Goal: Task Accomplishment & Management: Manage account settings

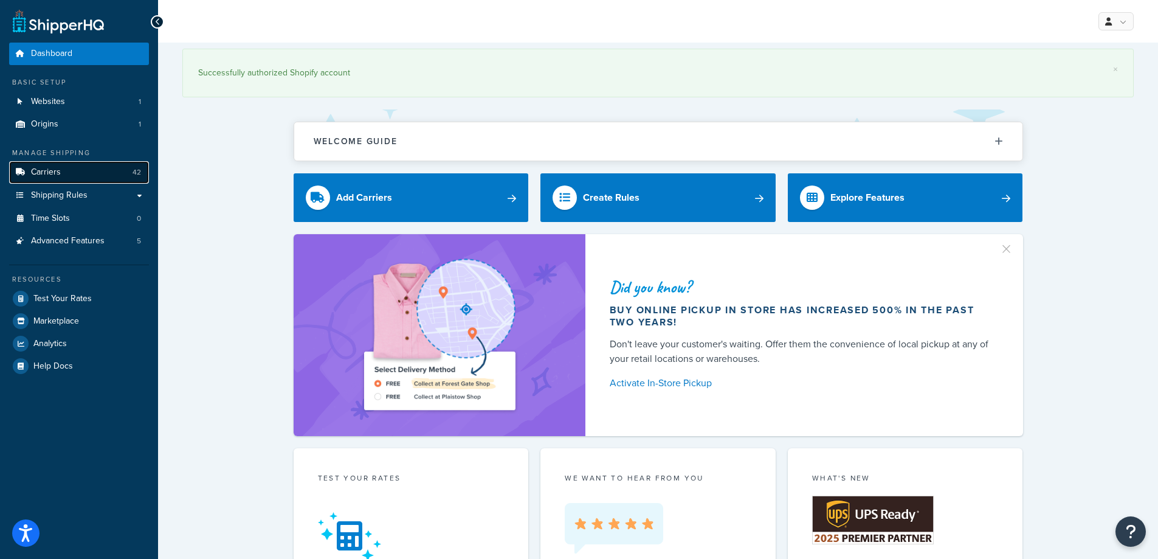
click at [60, 169] on span "Carriers" at bounding box center [46, 172] width 30 height 10
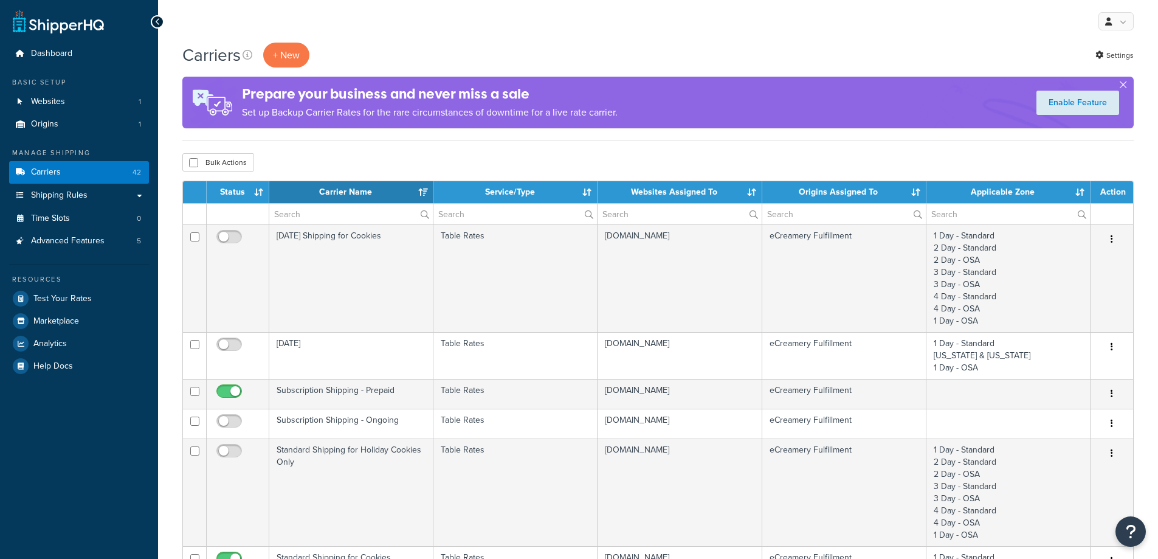
select select "15"
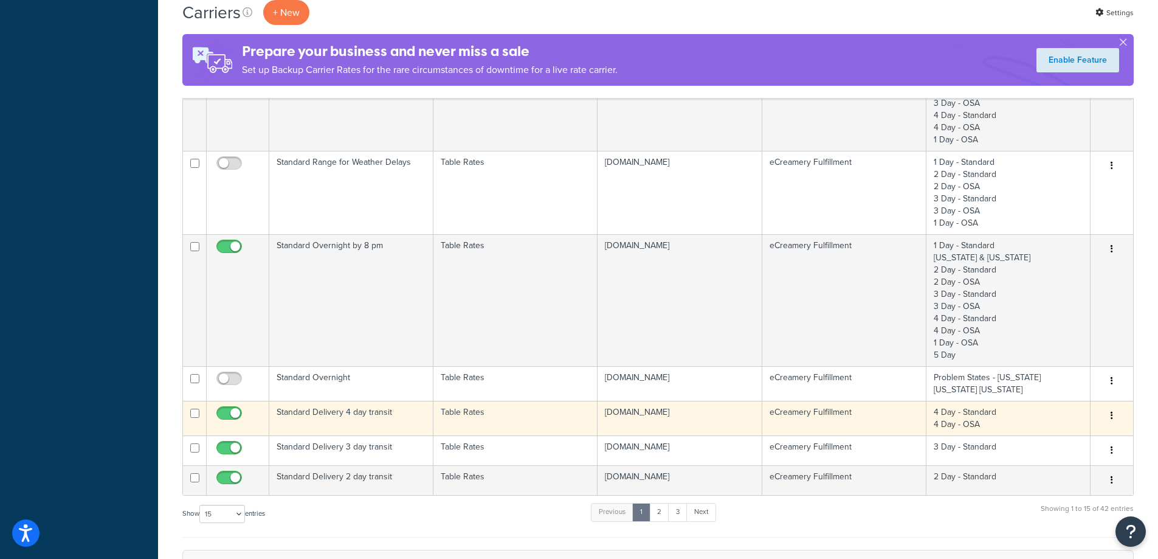
scroll to position [669, 0]
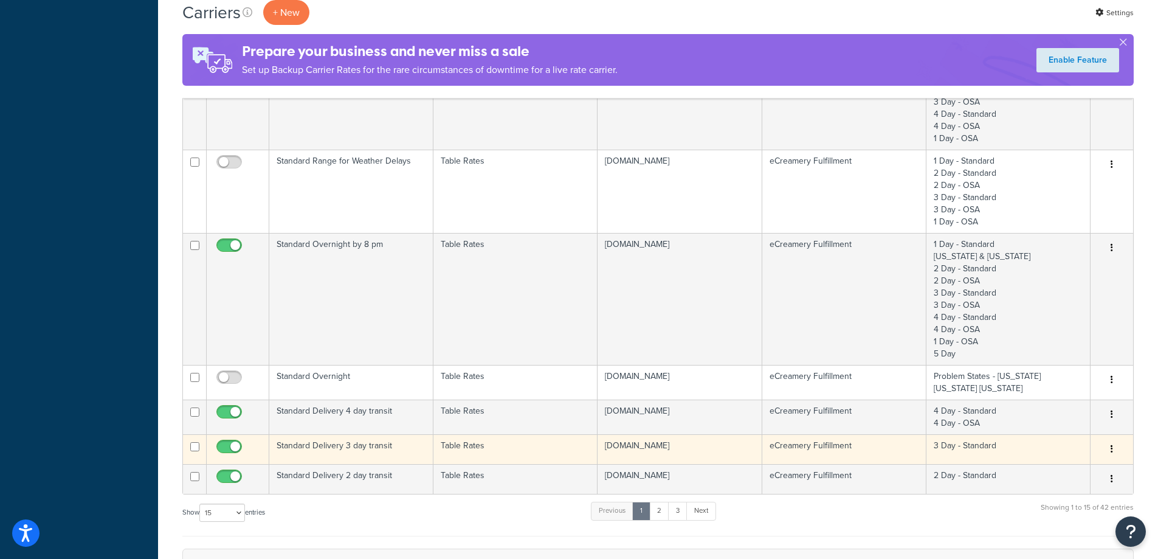
click at [368, 452] on td "Standard Delivery 3 day transit" at bounding box center [351, 449] width 164 height 30
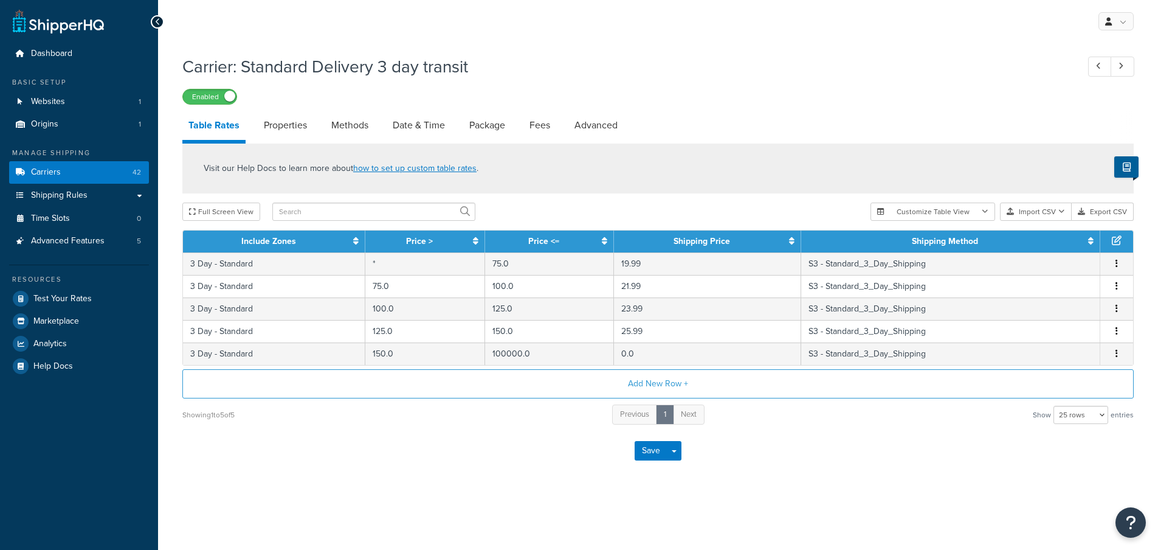
select select "25"
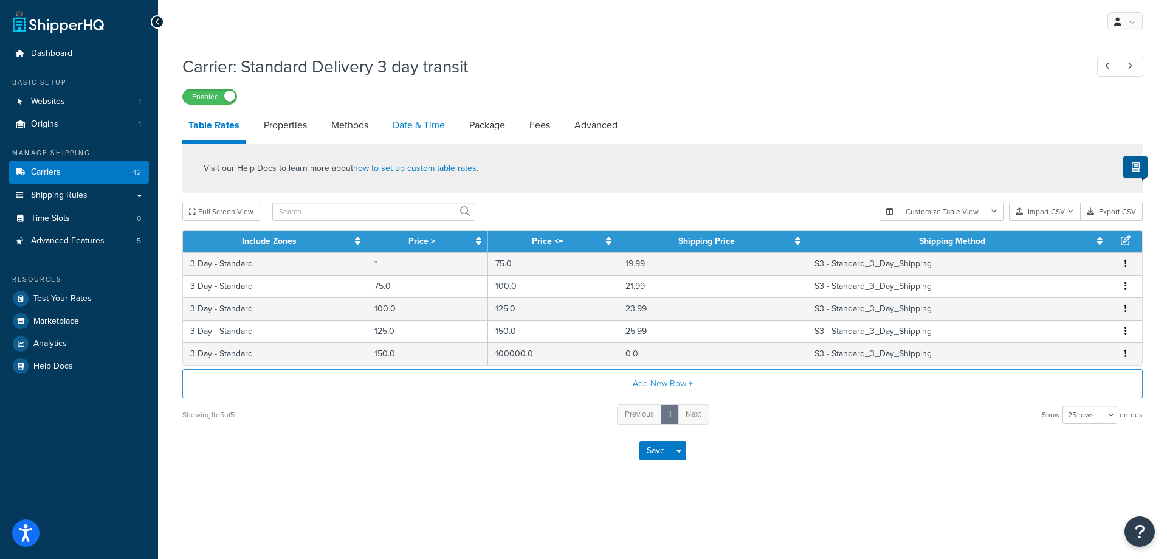
click at [419, 128] on link "Date & Time" at bounding box center [419, 125] width 64 height 29
select select "yMMMEd"
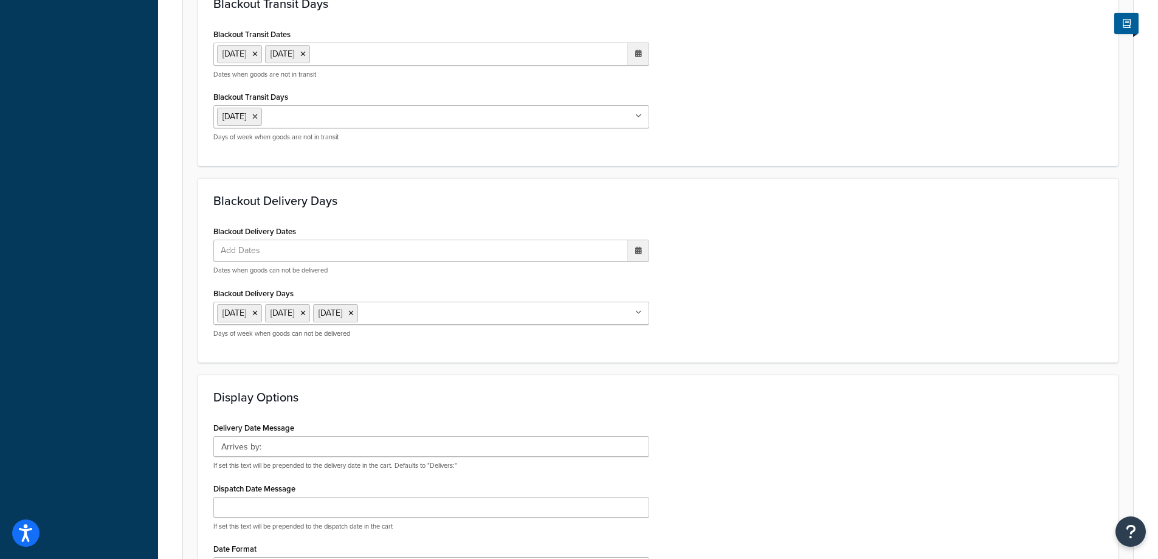
scroll to position [426, 0]
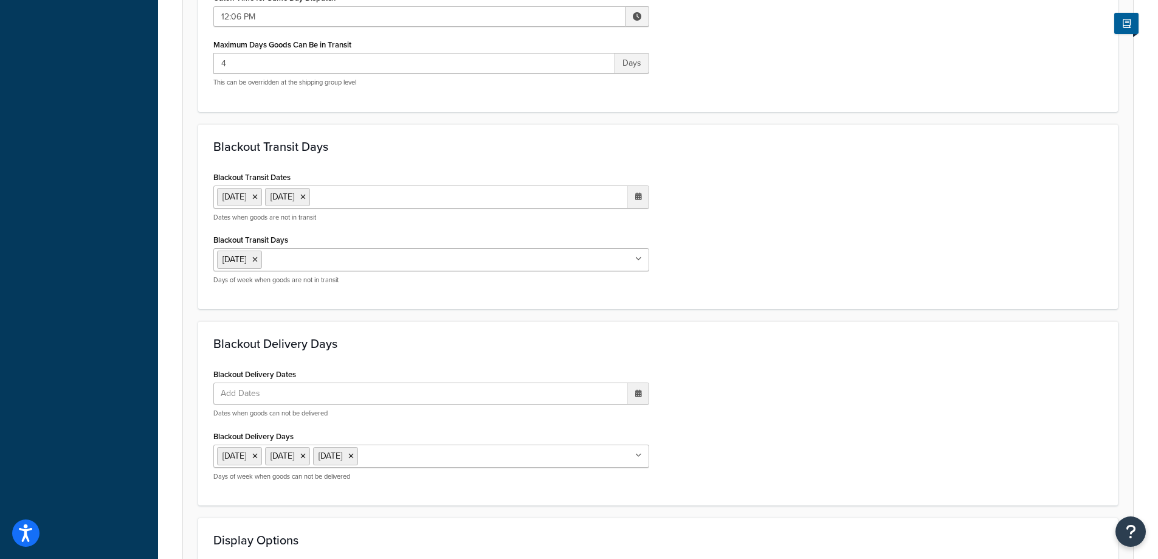
click at [458, 200] on ul "1 Sep 2025 2 Sep 2025" at bounding box center [431, 196] width 436 height 23
click at [553, 273] on td "9" at bounding box center [552, 277] width 21 height 18
click at [857, 274] on div "Blackout Transit Dates 1 Sep 2025 2 Sep 2025 9 Sep 2025 ‹ September 2025 › Su M…" at bounding box center [658, 231] width 908 height 126
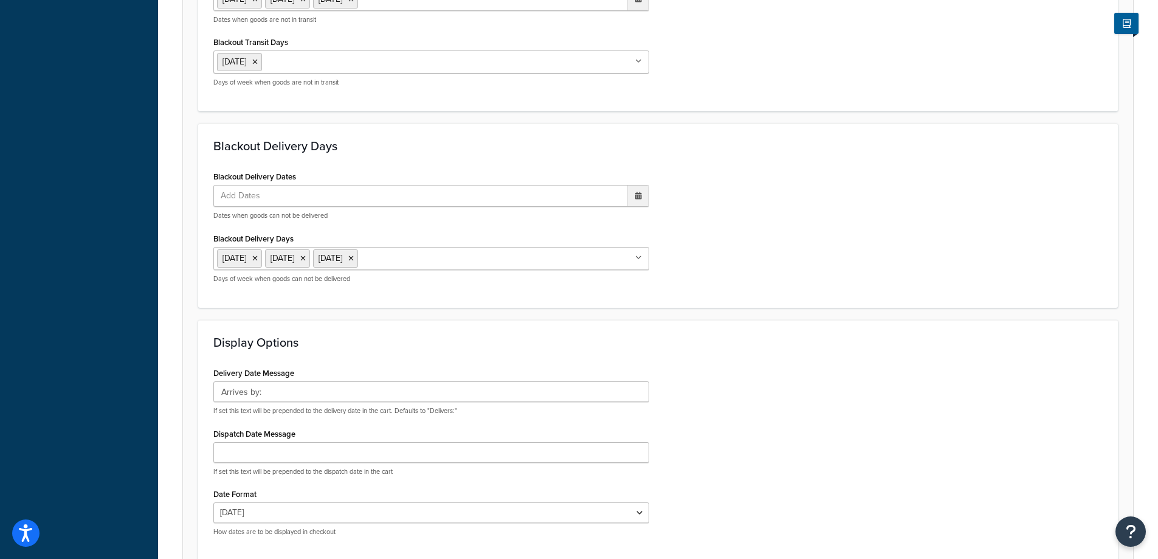
scroll to position [669, 0]
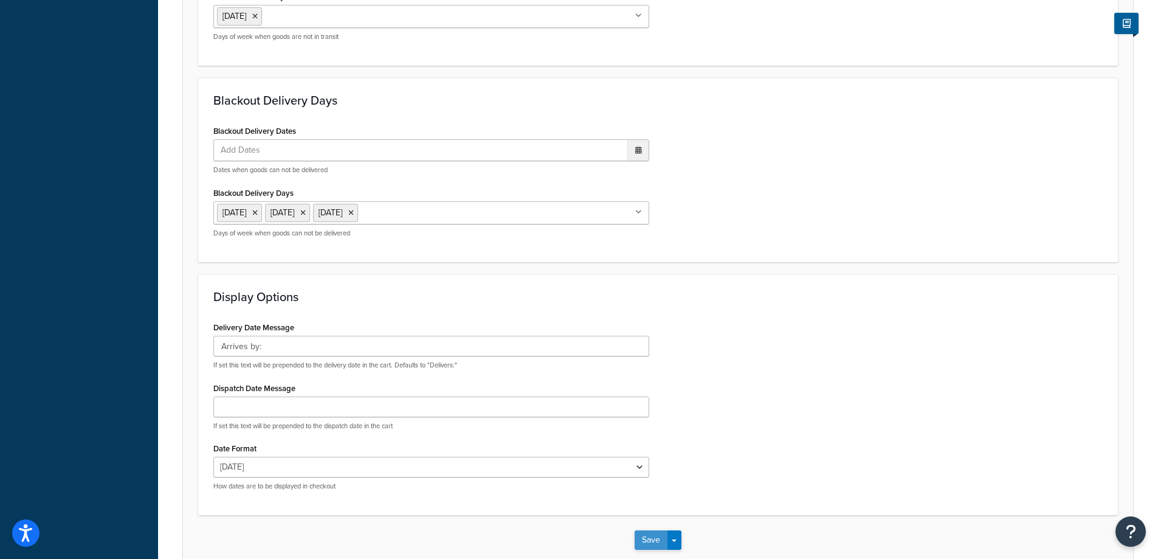
click at [657, 542] on button "Save" at bounding box center [651, 539] width 33 height 19
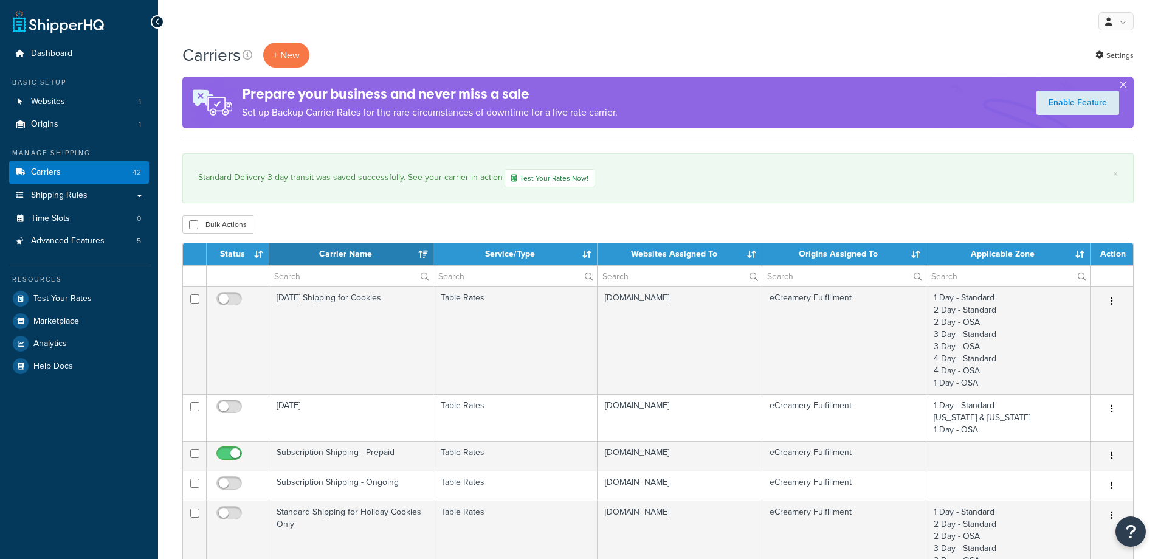
select select "15"
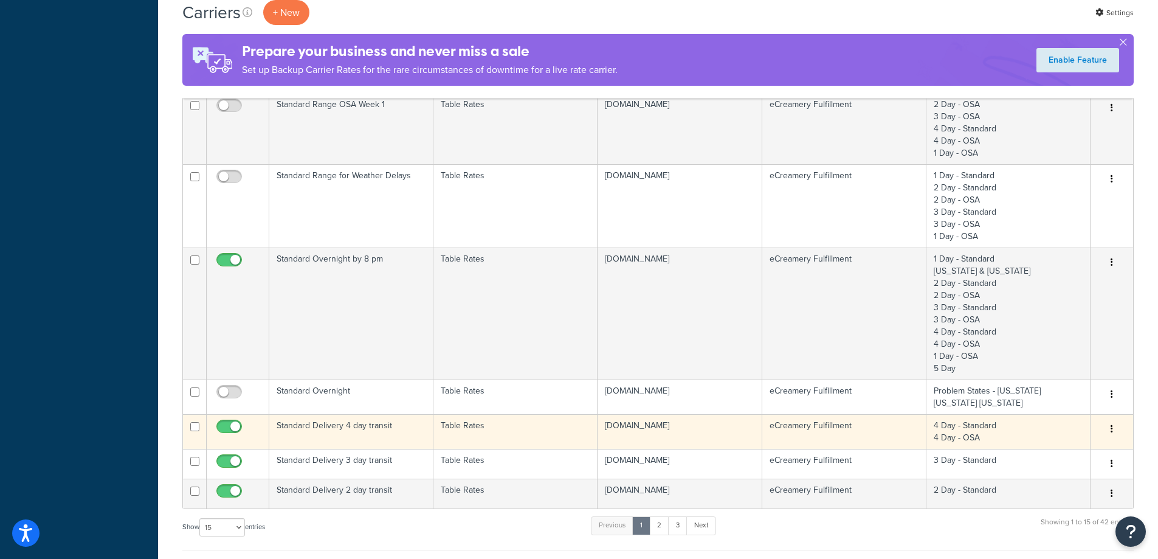
scroll to position [790, 0]
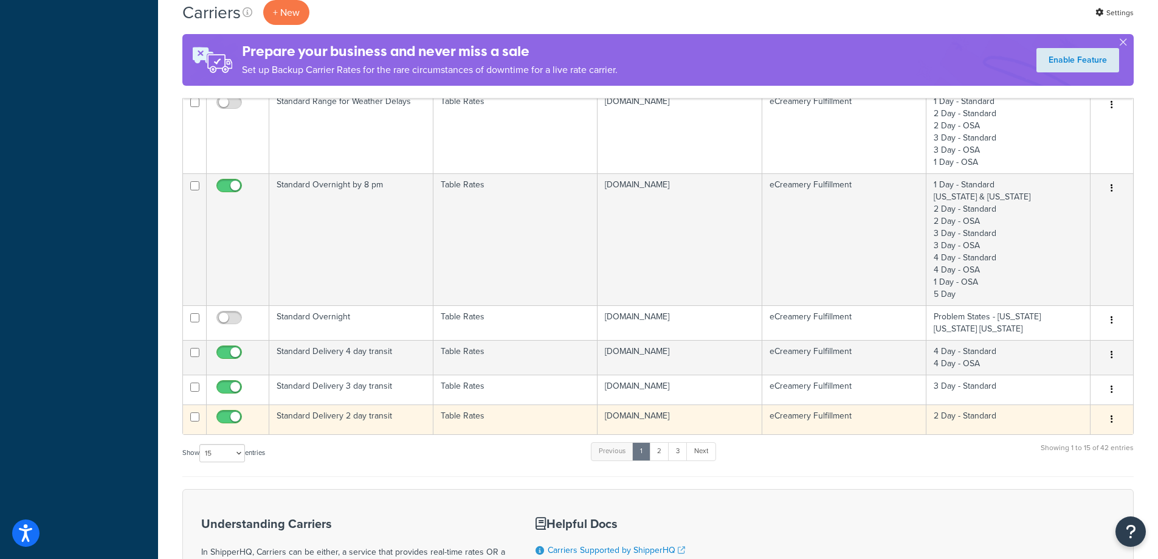
click at [368, 413] on td "Standard Delivery 2 day transit" at bounding box center [351, 419] width 164 height 30
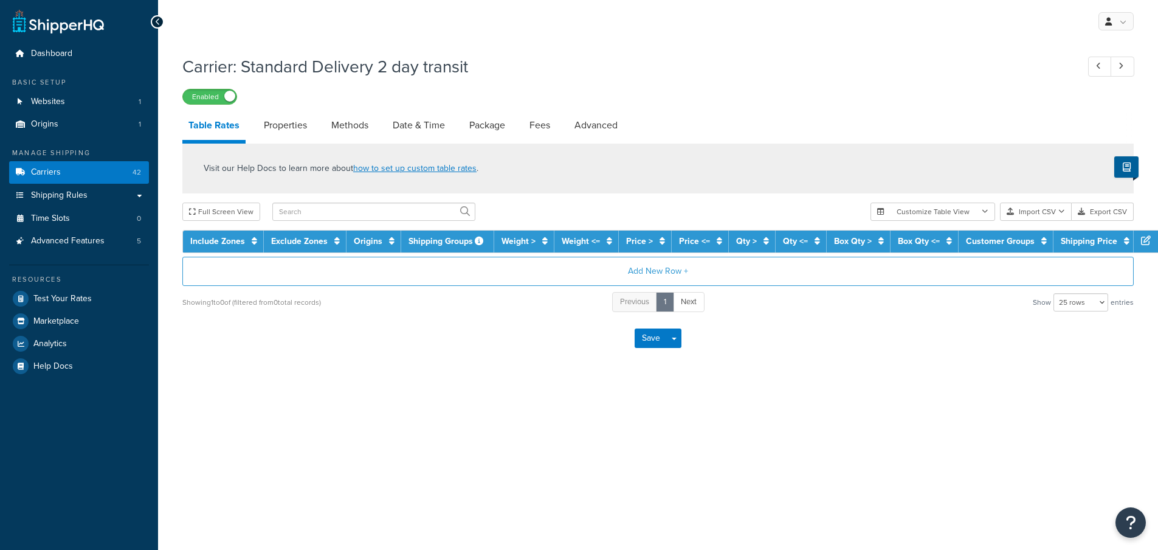
select select "25"
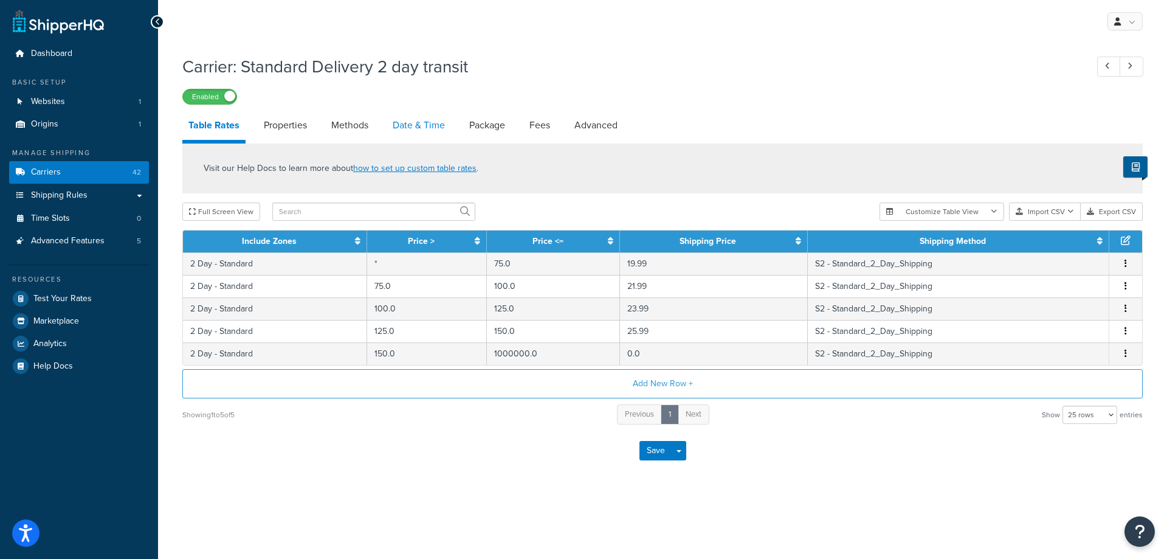
click at [409, 121] on link "Date & Time" at bounding box center [419, 125] width 64 height 29
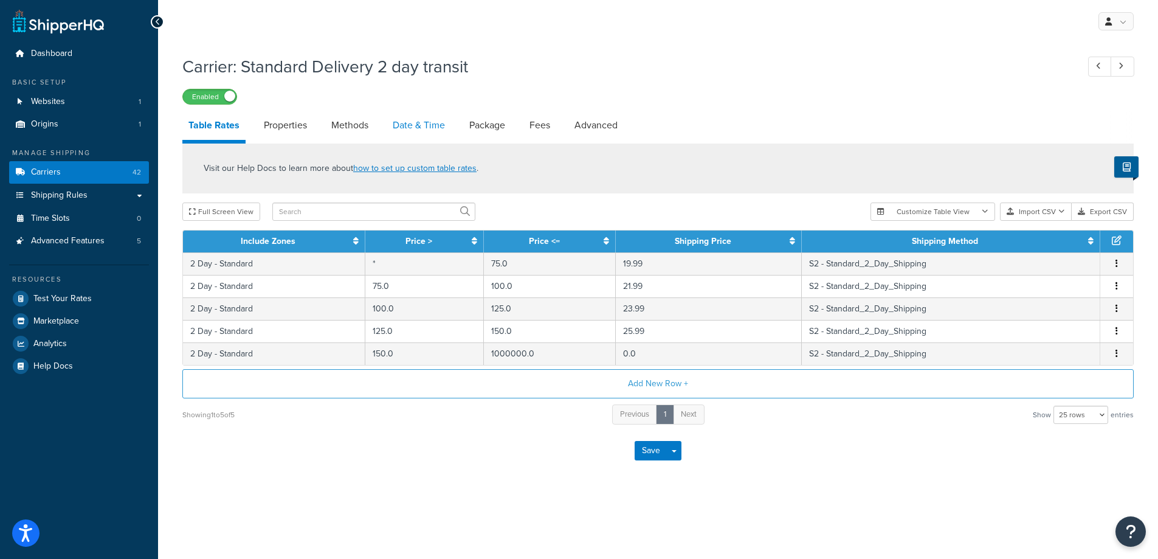
select select "yMMMEd"
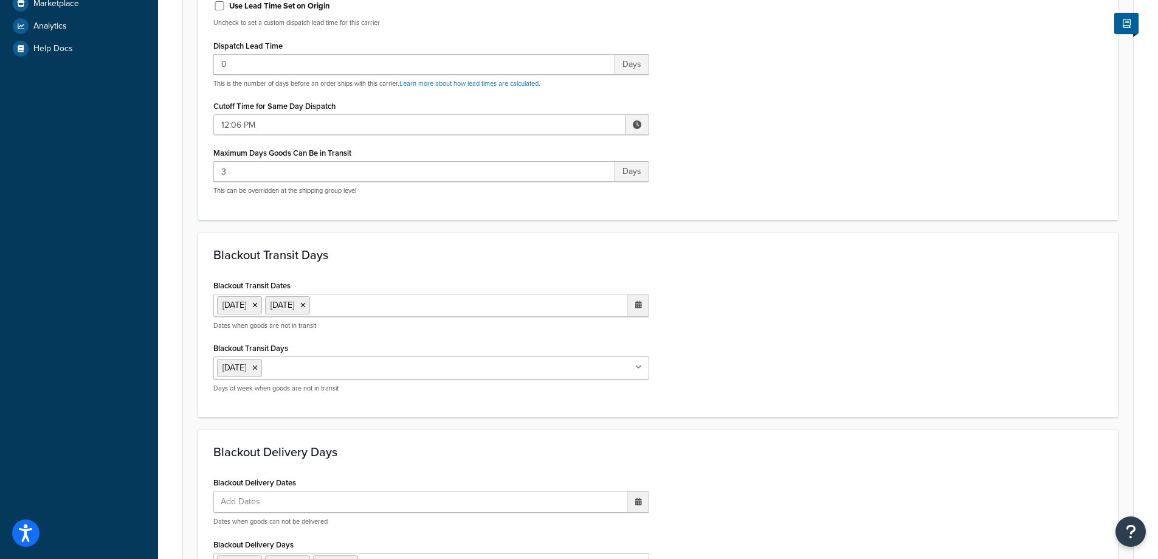
scroll to position [426, 0]
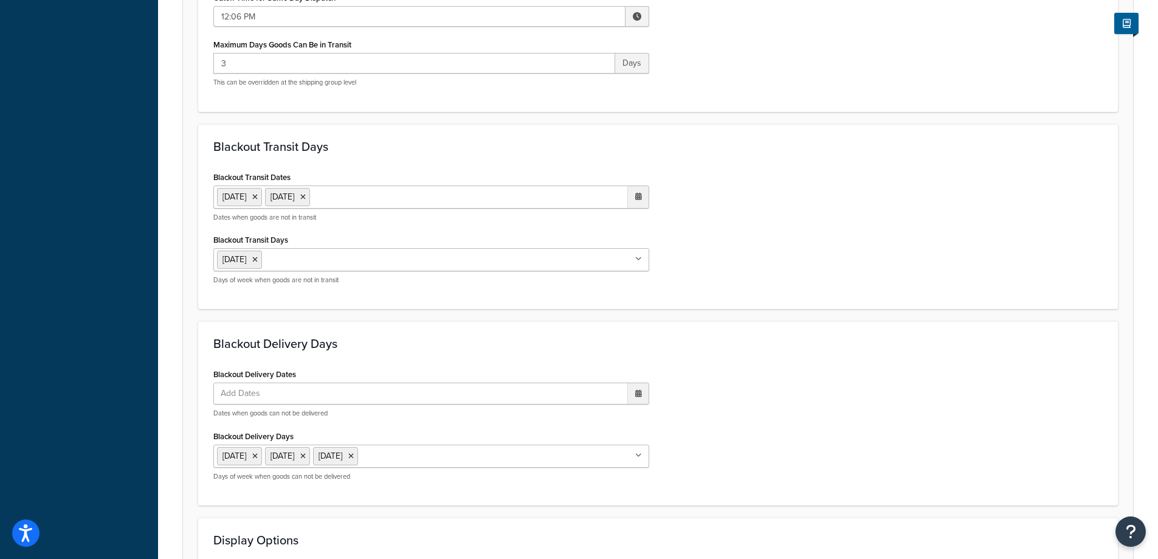
click at [418, 198] on ul "1 Sep 2025 2 Sep 2025" at bounding box center [431, 196] width 436 height 23
click at [551, 278] on td "9" at bounding box center [552, 277] width 21 height 18
click at [718, 281] on div "Blackout Transit Dates [DATE] [DATE] [DATE] ‹ [DATE] › Su Mo Tu We Th Fr Sa 31 …" at bounding box center [658, 231] width 908 height 126
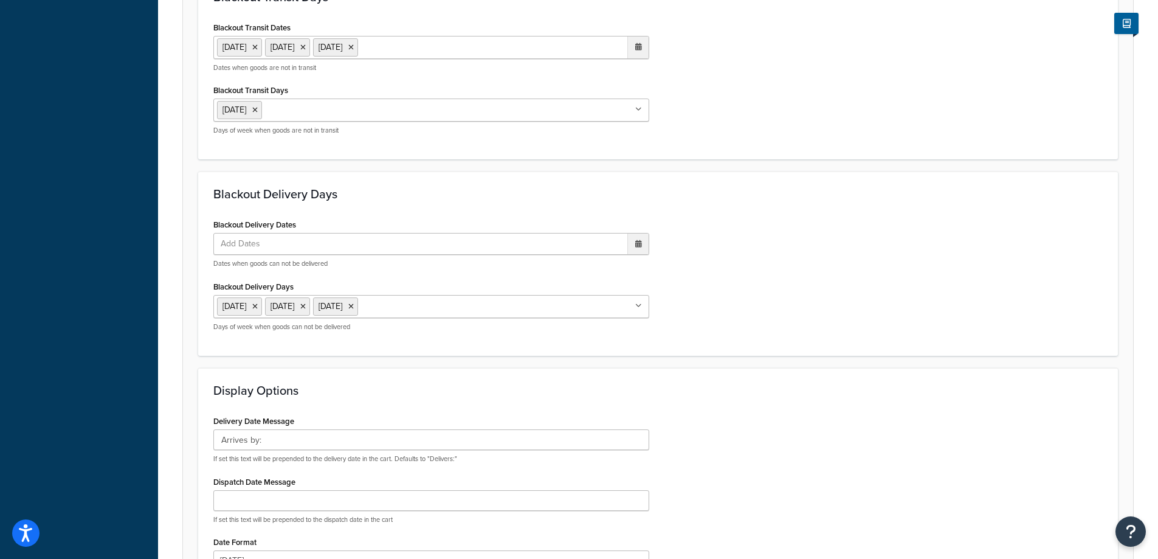
scroll to position [669, 0]
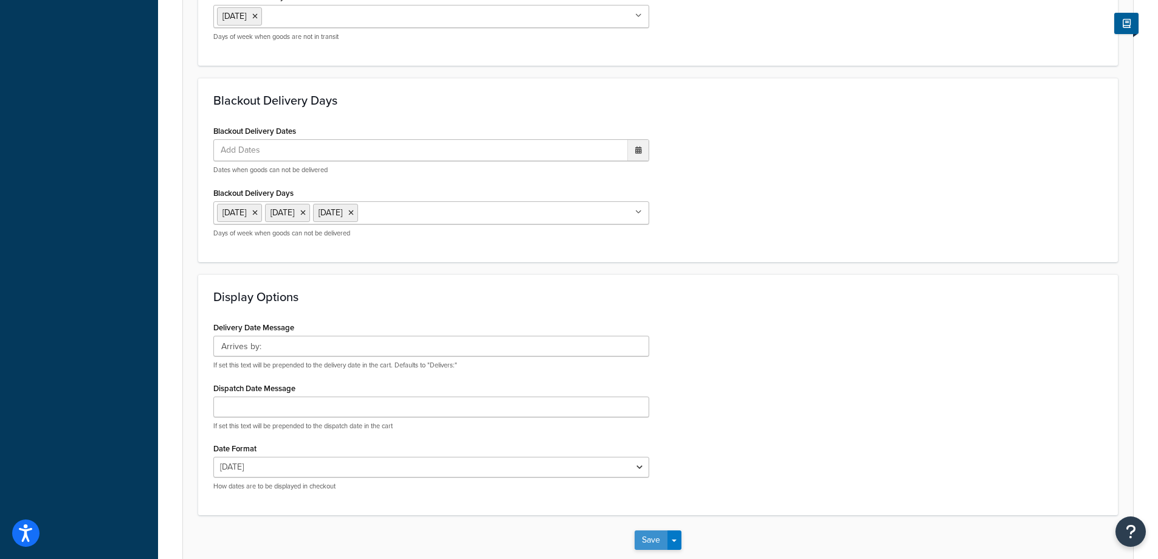
click at [651, 539] on button "Save" at bounding box center [651, 539] width 33 height 19
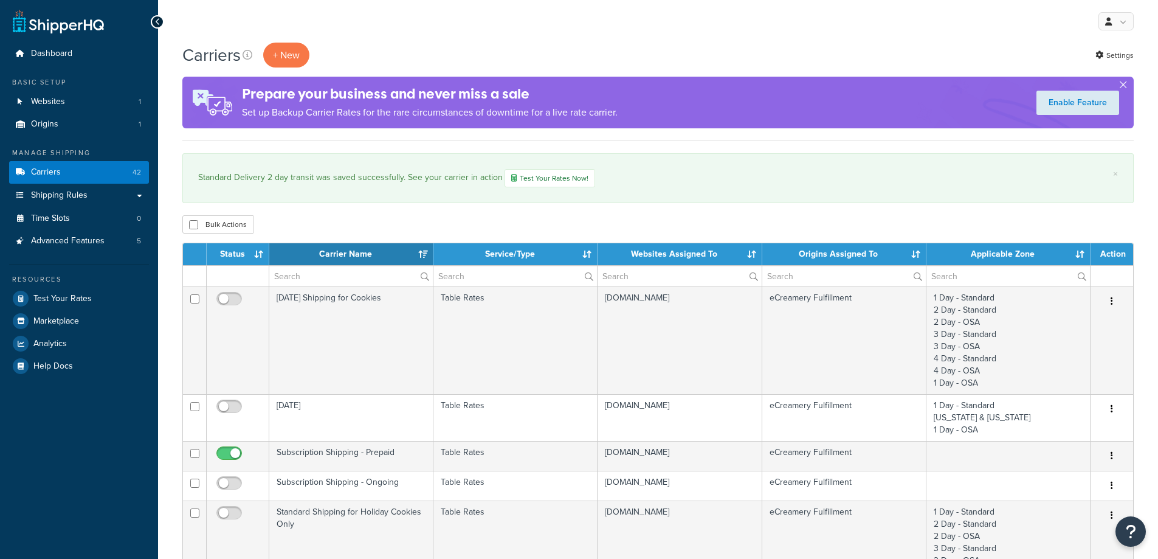
select select "15"
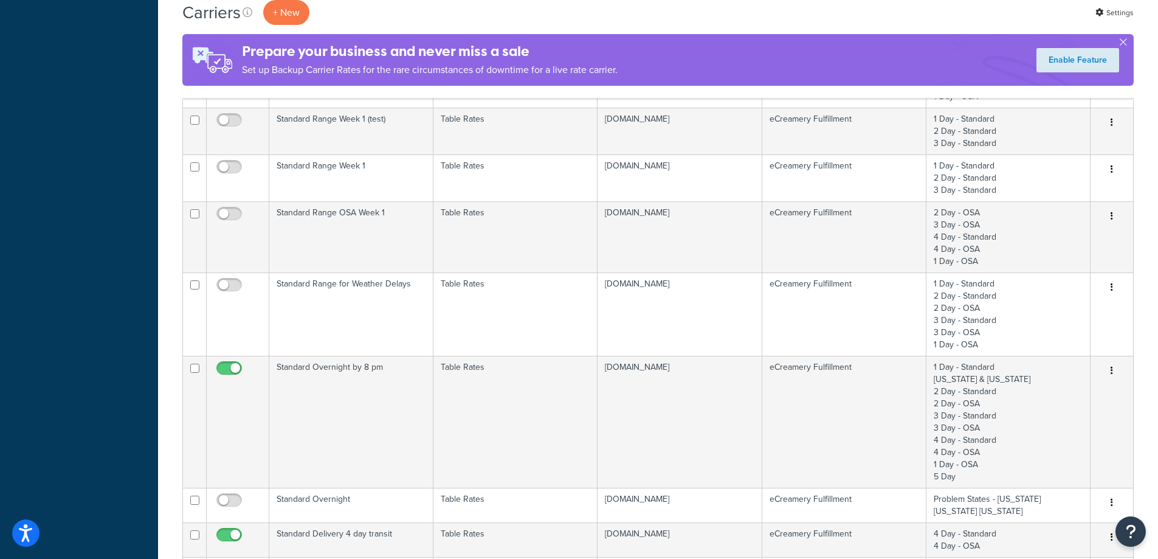
scroll to position [790, 0]
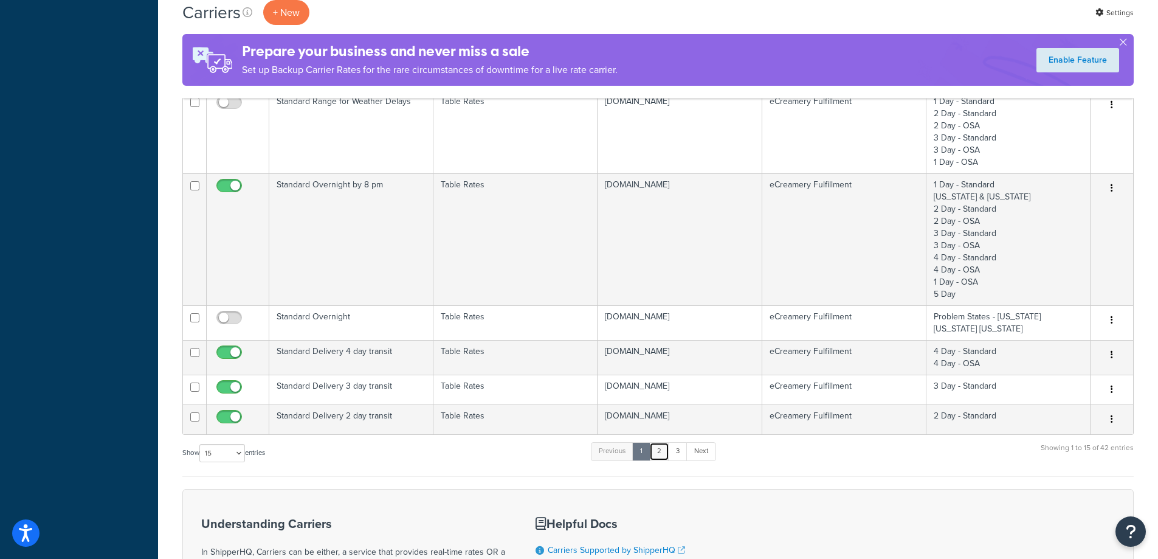
click at [659, 449] on link "2" at bounding box center [659, 451] width 20 height 18
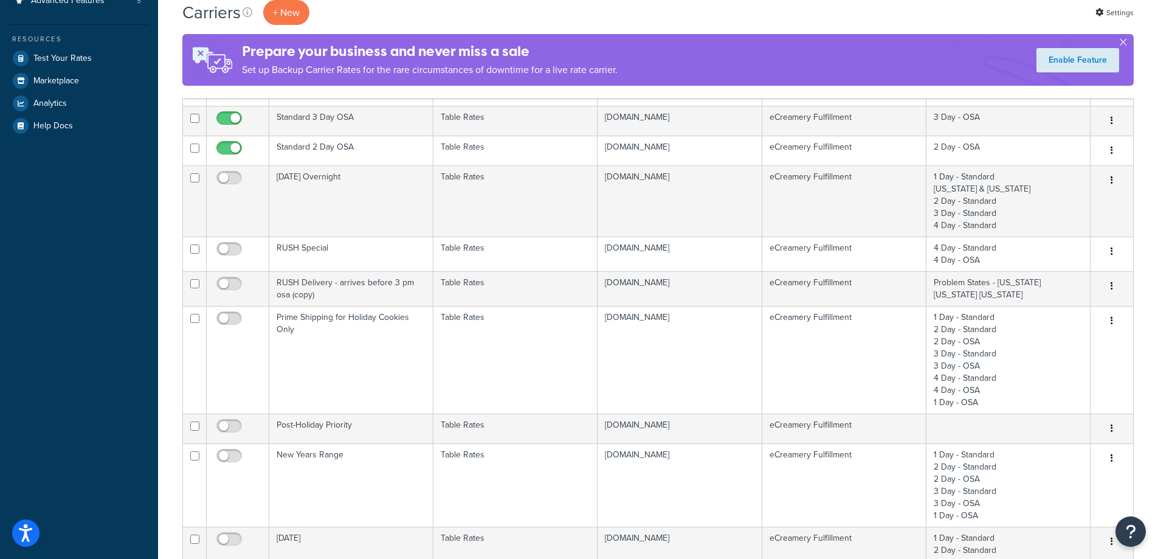
scroll to position [0, 0]
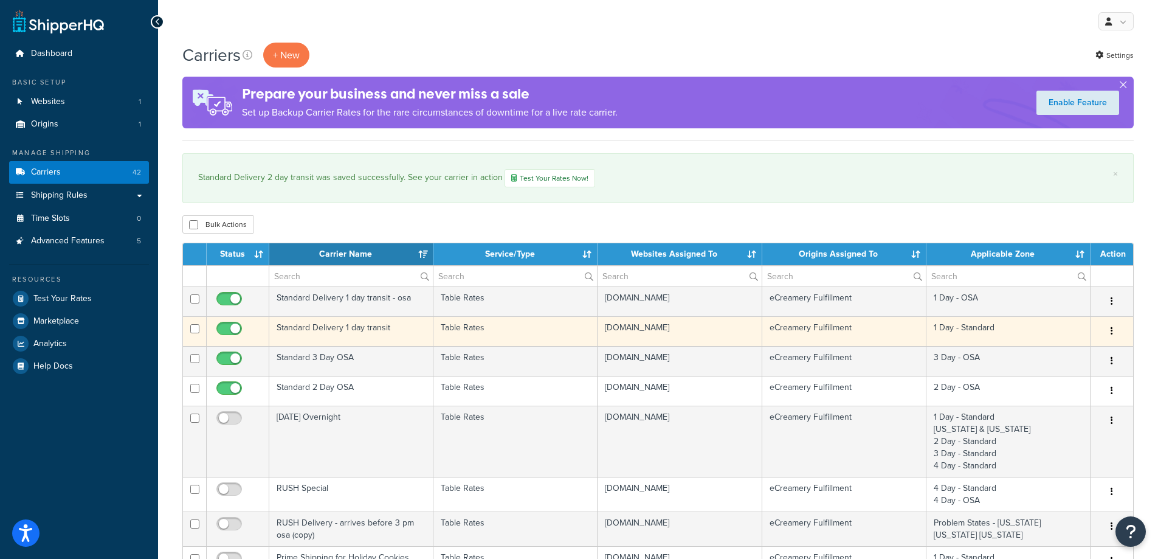
click at [382, 328] on td "Standard Delivery 1 day transit" at bounding box center [351, 331] width 164 height 30
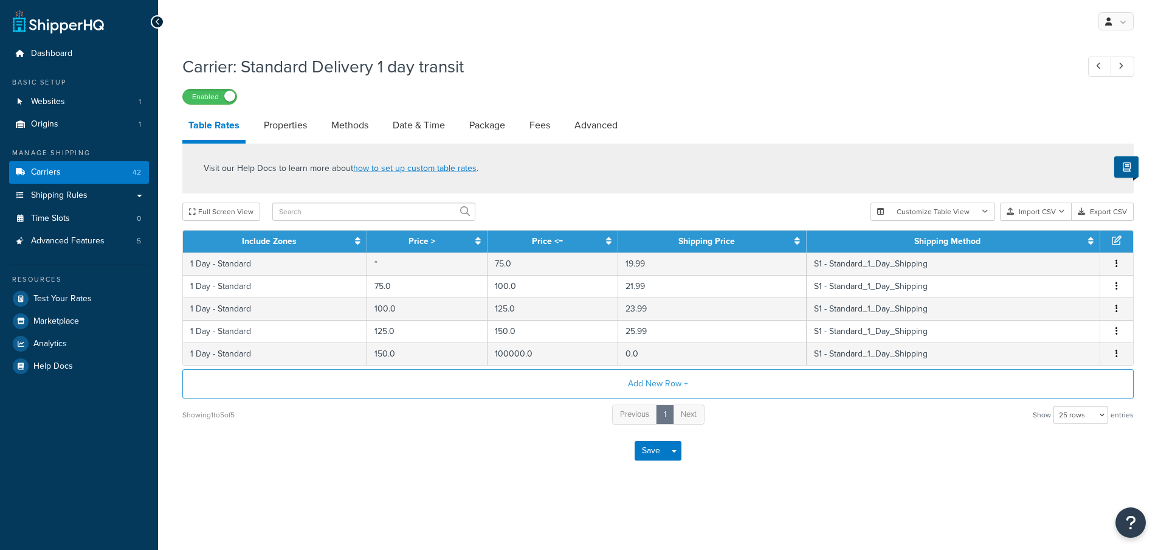
select select "25"
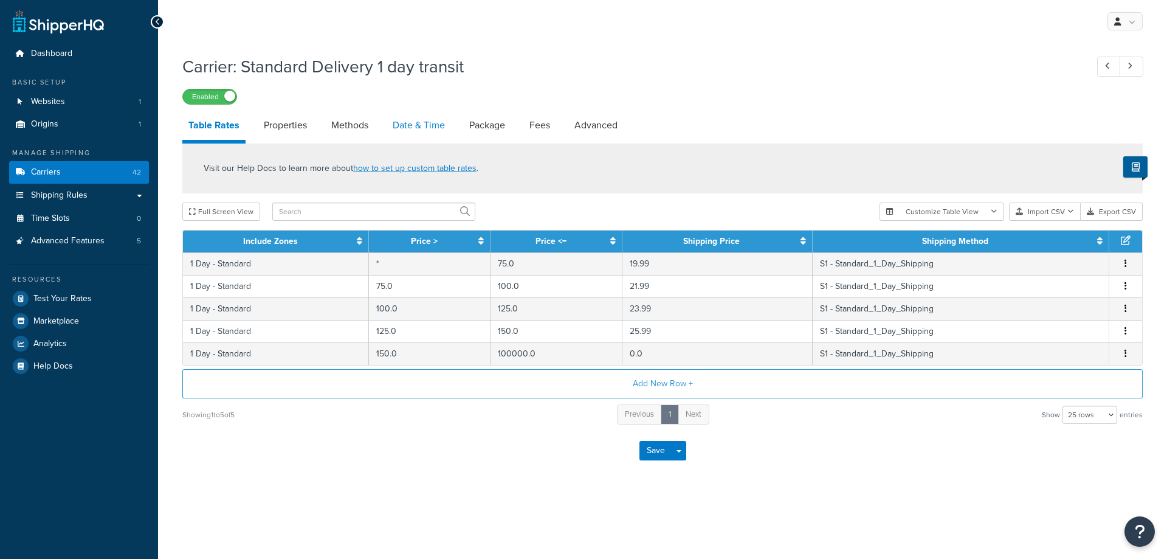
click at [424, 123] on link "Date & Time" at bounding box center [419, 125] width 64 height 29
select select "yMMMEd"
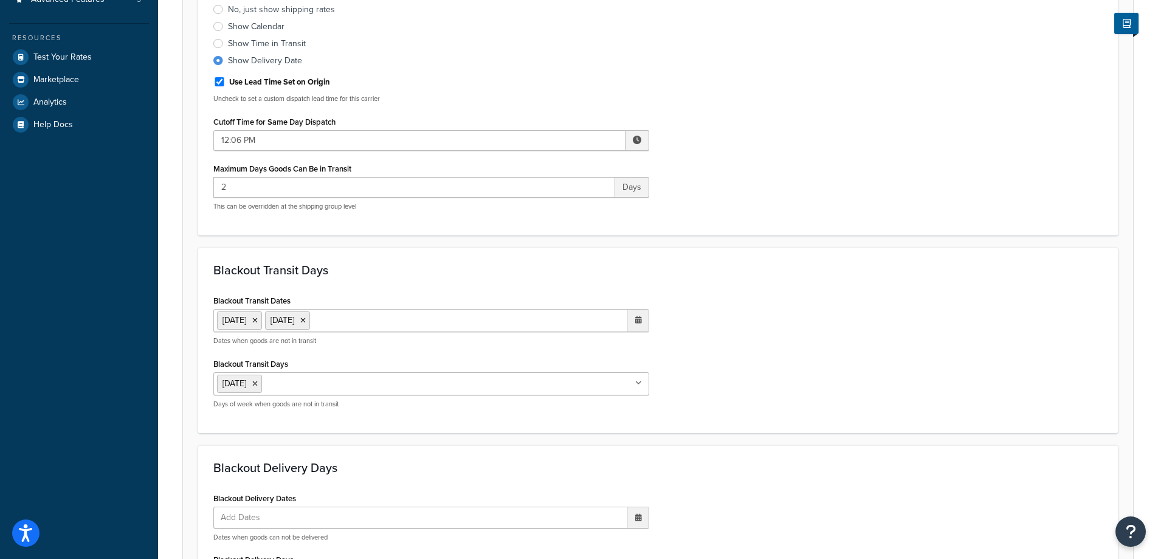
scroll to position [243, 0]
click at [399, 315] on ul "1 Sep 2025 2 Sep 2025" at bounding box center [431, 318] width 436 height 23
click at [554, 402] on td "9" at bounding box center [552, 398] width 21 height 18
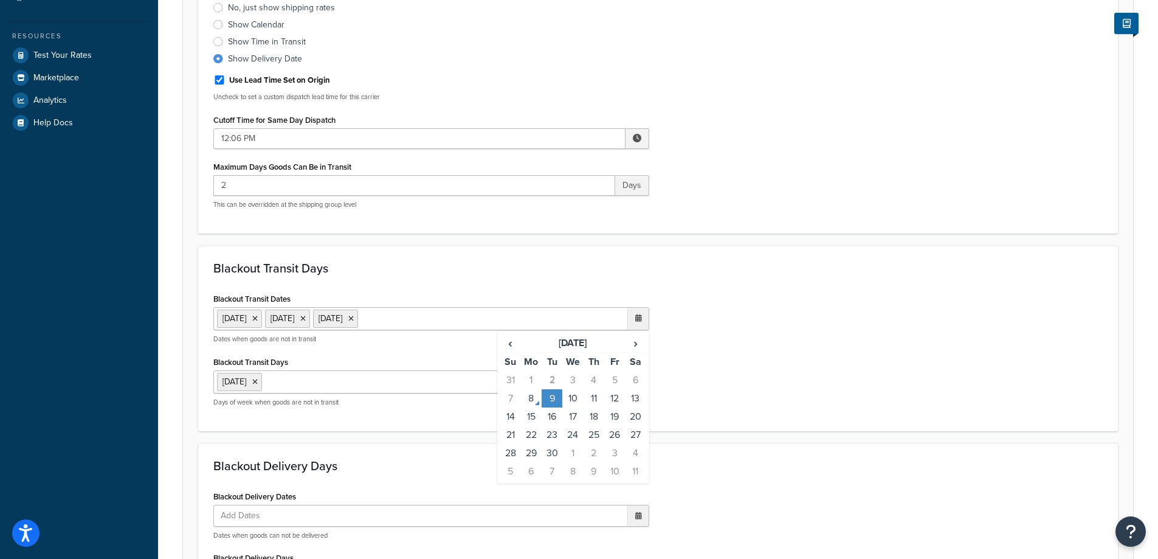
click at [772, 401] on div "Blackout Transit Dates 1 Sep 2025 2 Sep 2025 9 Sep 2025 ‹ September 2025 › Su M…" at bounding box center [658, 353] width 908 height 126
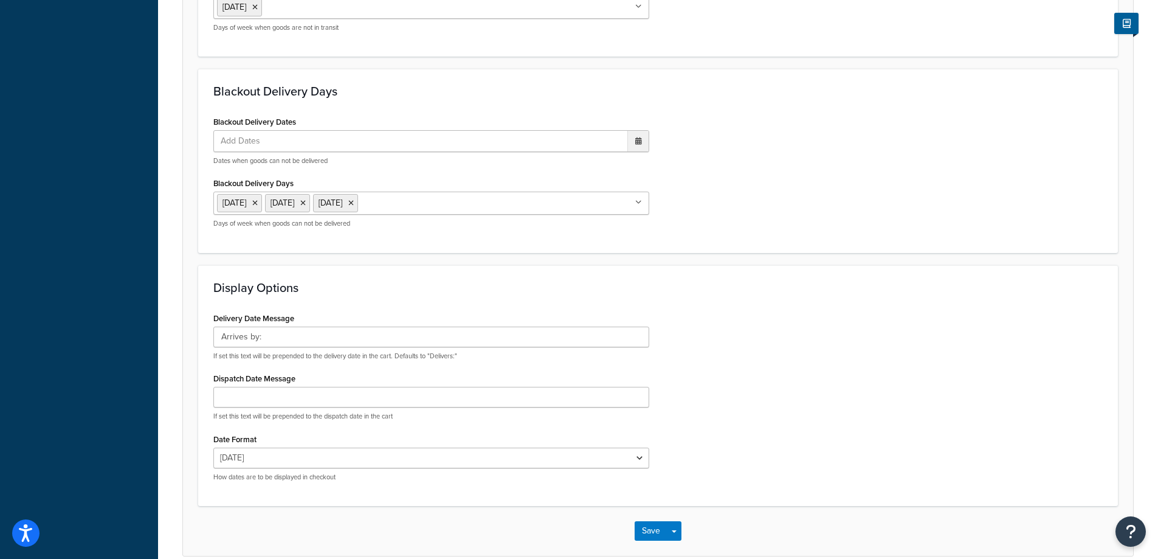
scroll to position [676, 0]
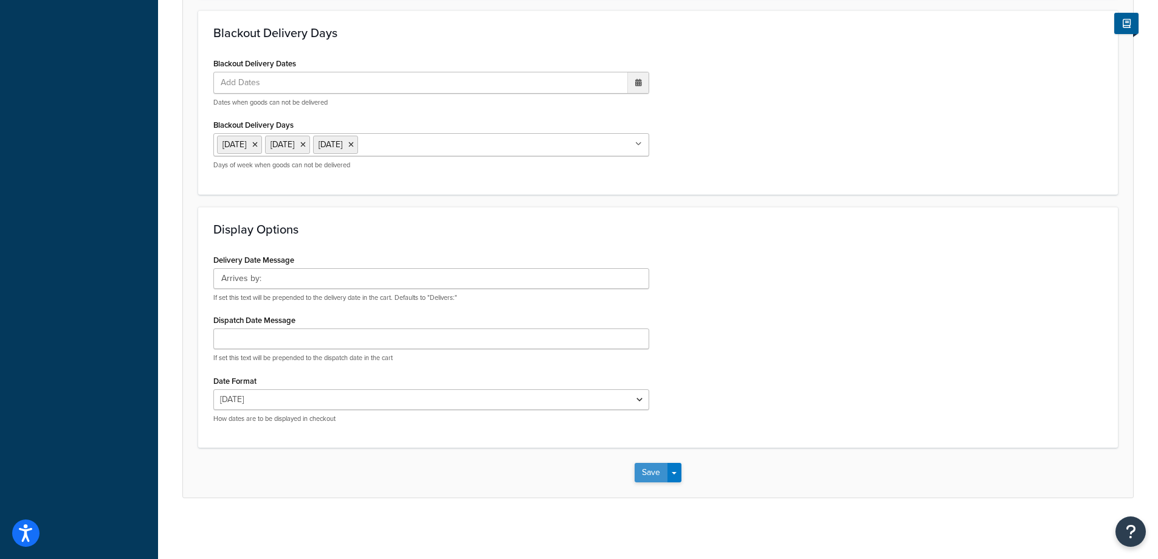
click at [656, 476] on button "Save" at bounding box center [651, 472] width 33 height 19
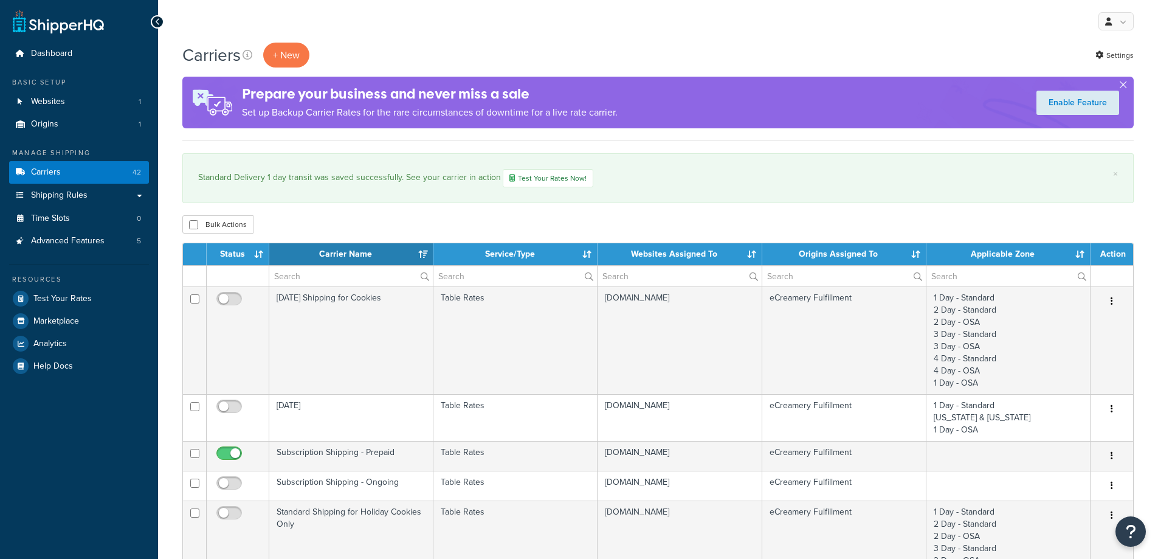
select select "15"
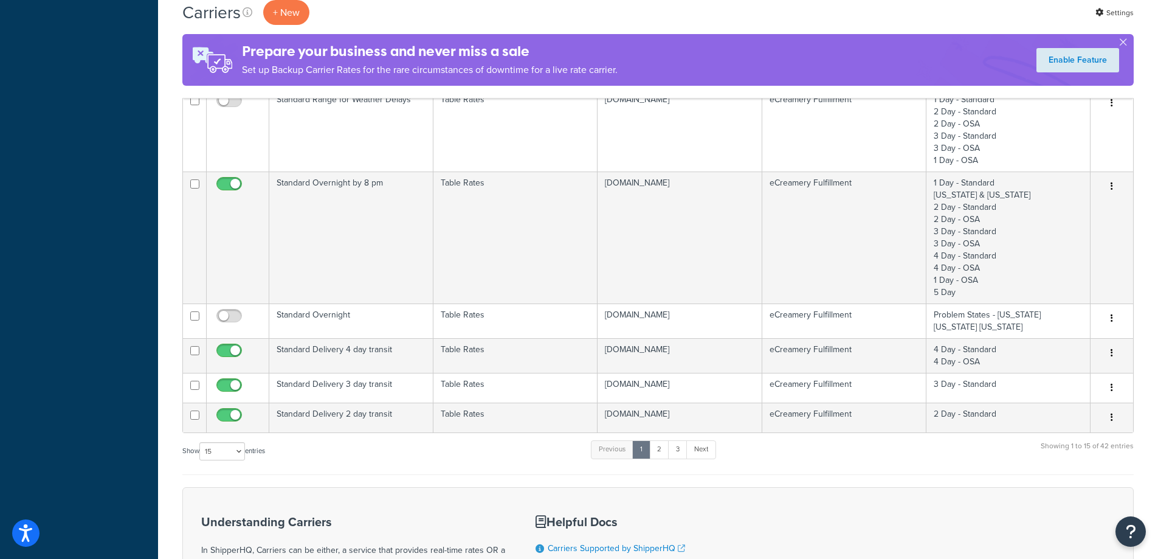
scroll to position [912, 0]
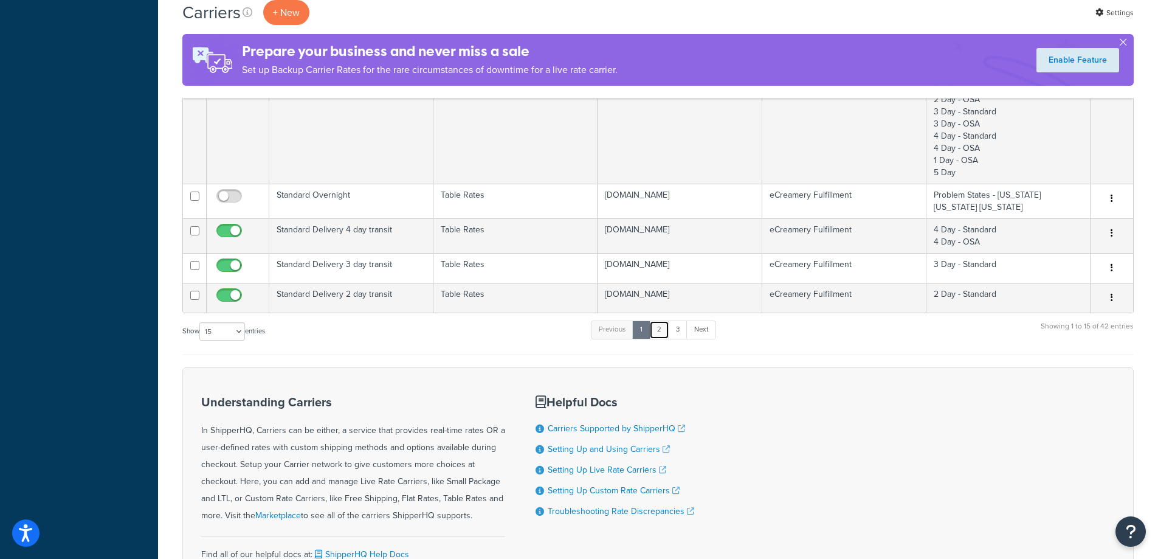
click at [663, 331] on link "2" at bounding box center [659, 329] width 20 height 18
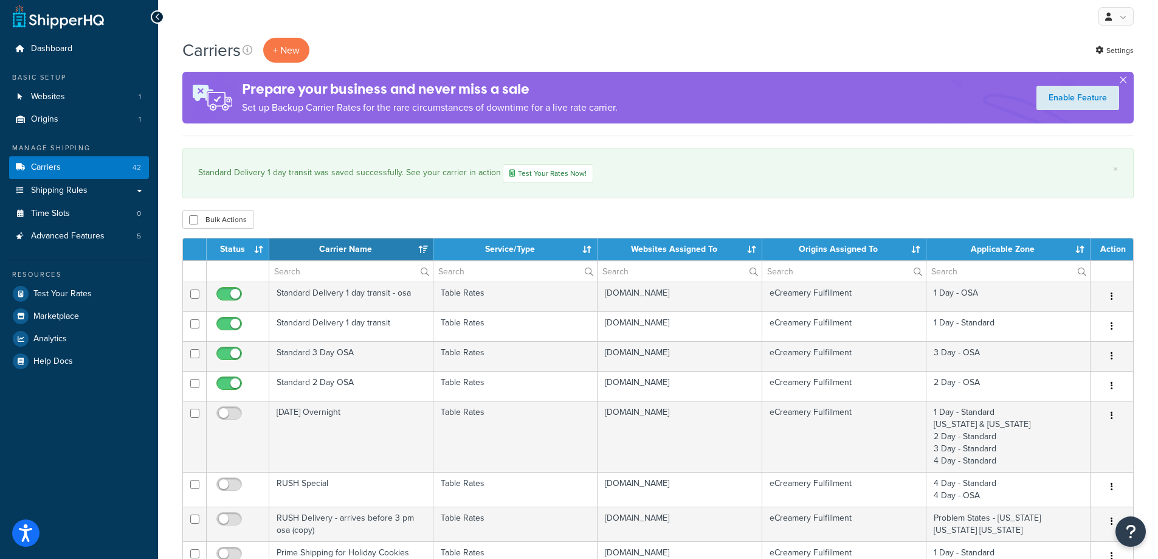
scroll to position [0, 0]
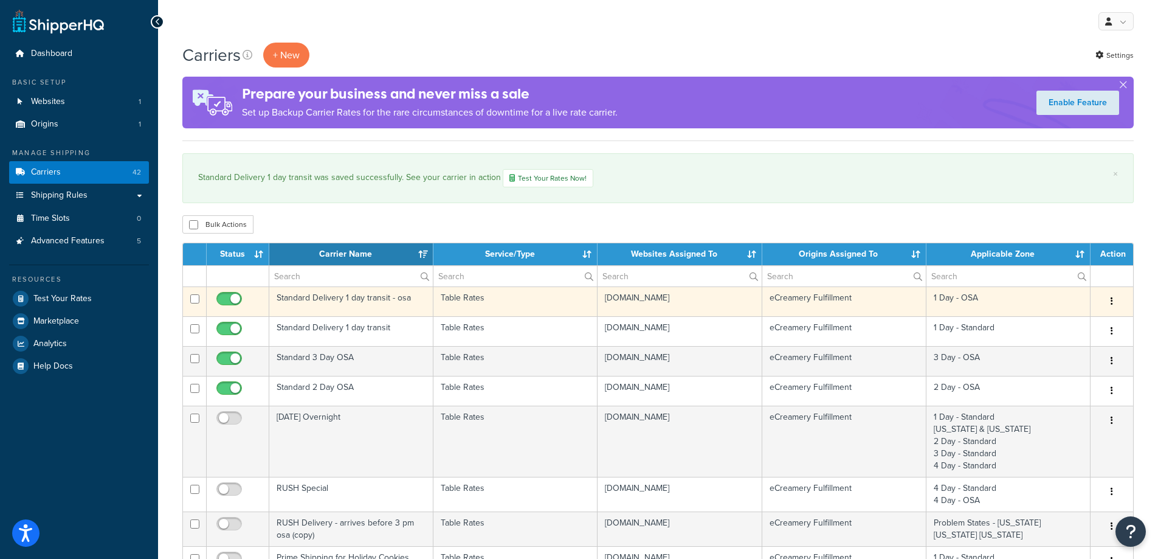
click at [382, 309] on td "Standard Delivery 1 day transit - osa" at bounding box center [351, 301] width 164 height 30
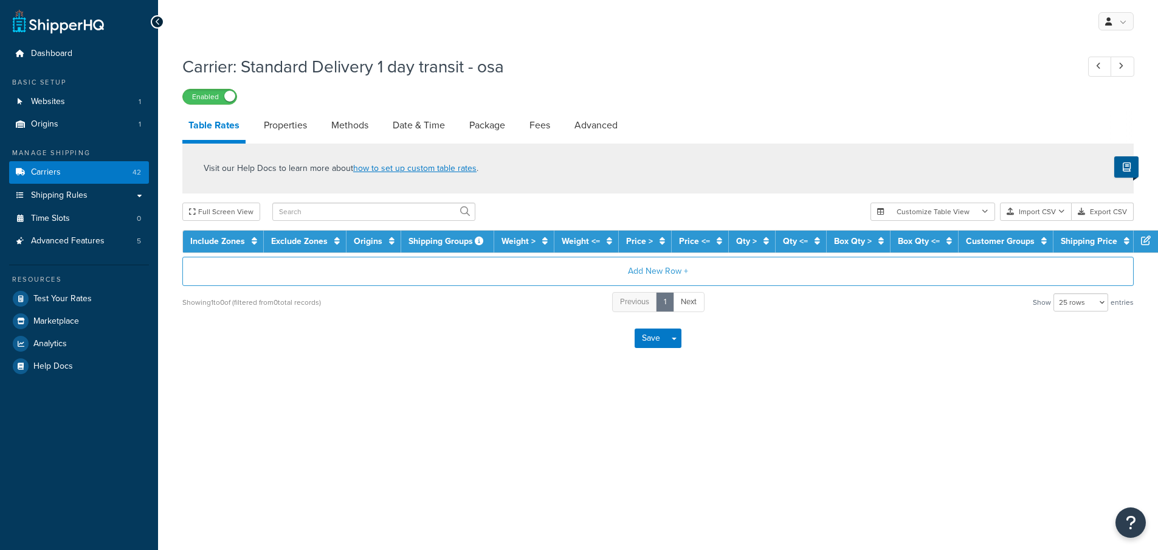
select select "25"
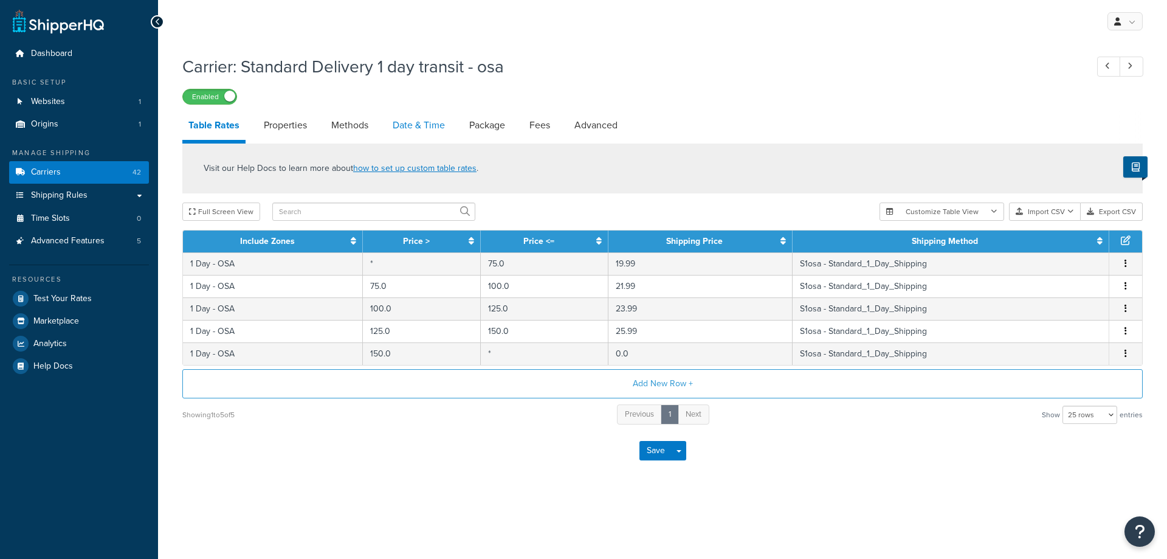
click at [404, 131] on link "Date & Time" at bounding box center [419, 125] width 64 height 29
select select "yMMMEd"
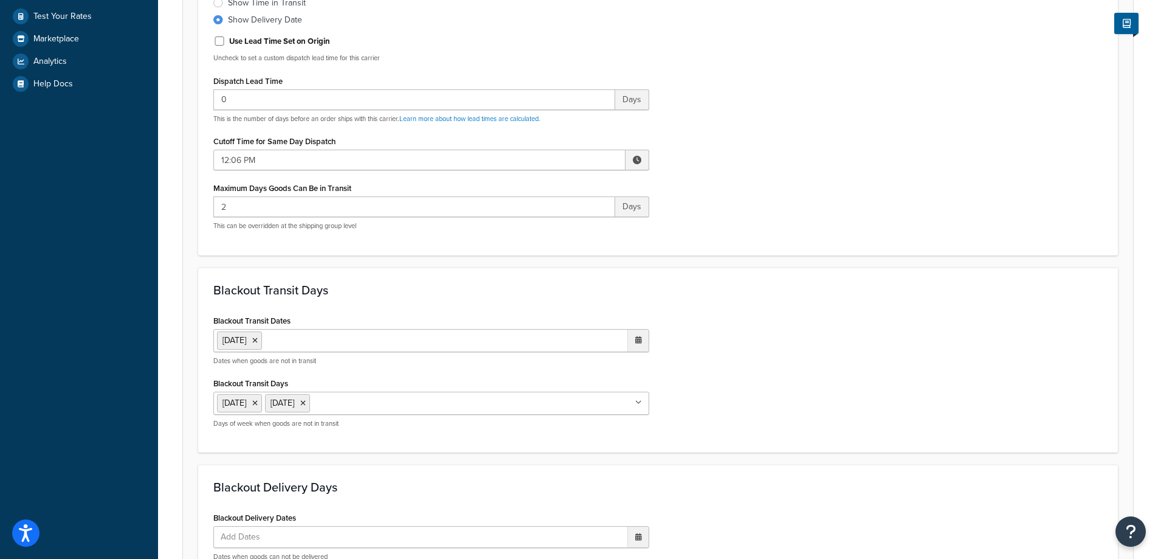
scroll to position [365, 0]
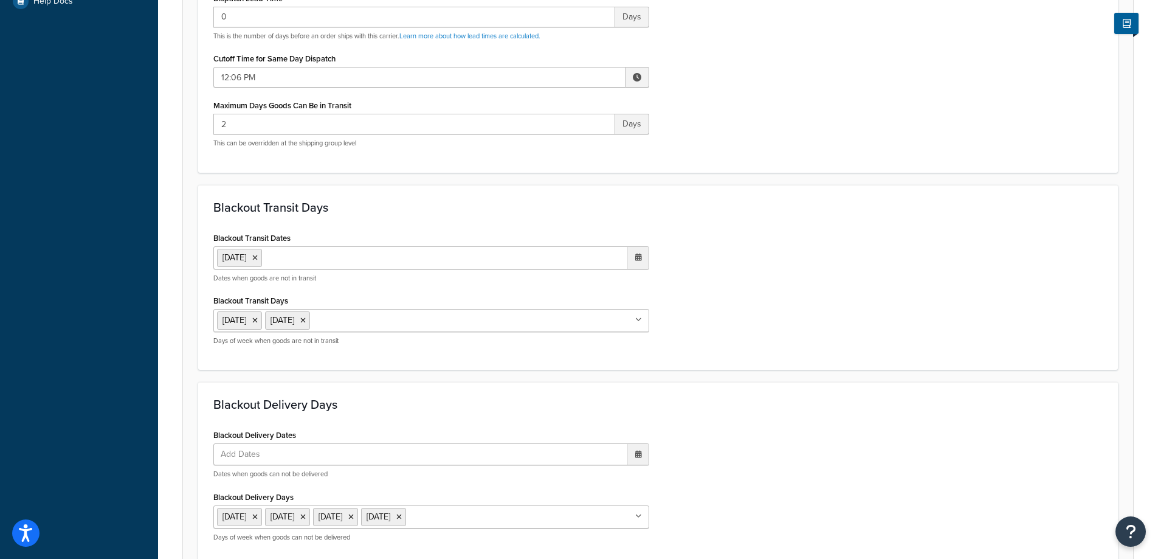
click at [392, 249] on ul "1 Sep 2025" at bounding box center [431, 257] width 436 height 23
click at [553, 347] on td "16" at bounding box center [552, 356] width 21 height 18
click at [550, 337] on td "9" at bounding box center [552, 337] width 21 height 18
click at [805, 311] on div "Blackout Transit Dates 1 Sep 2025 9 Sep 2025 ‹ September 2025 › Su Mo Tu We Th …" at bounding box center [658, 292] width 908 height 126
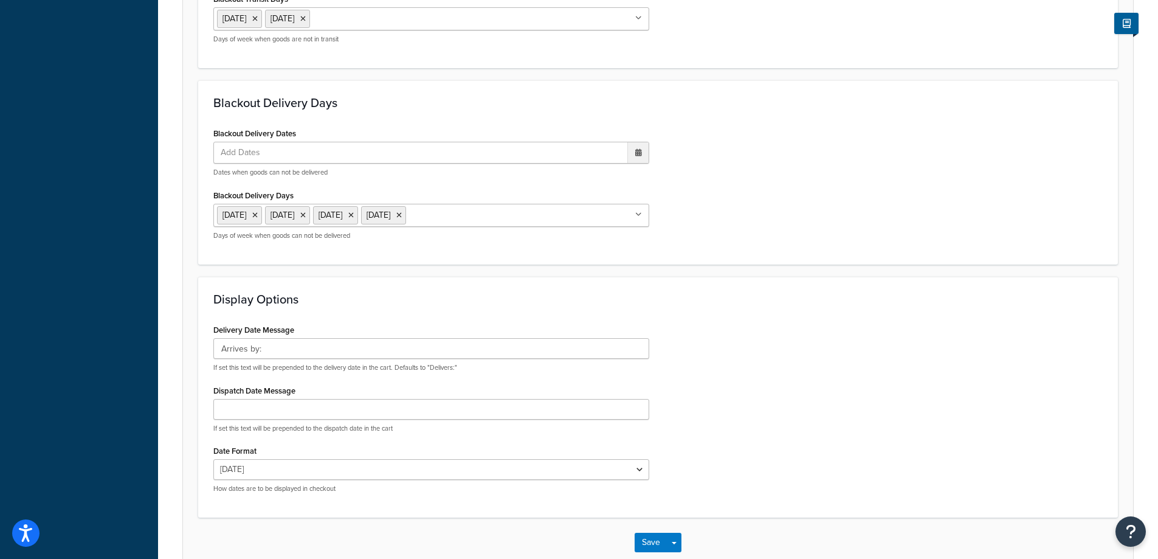
scroll to position [736, 0]
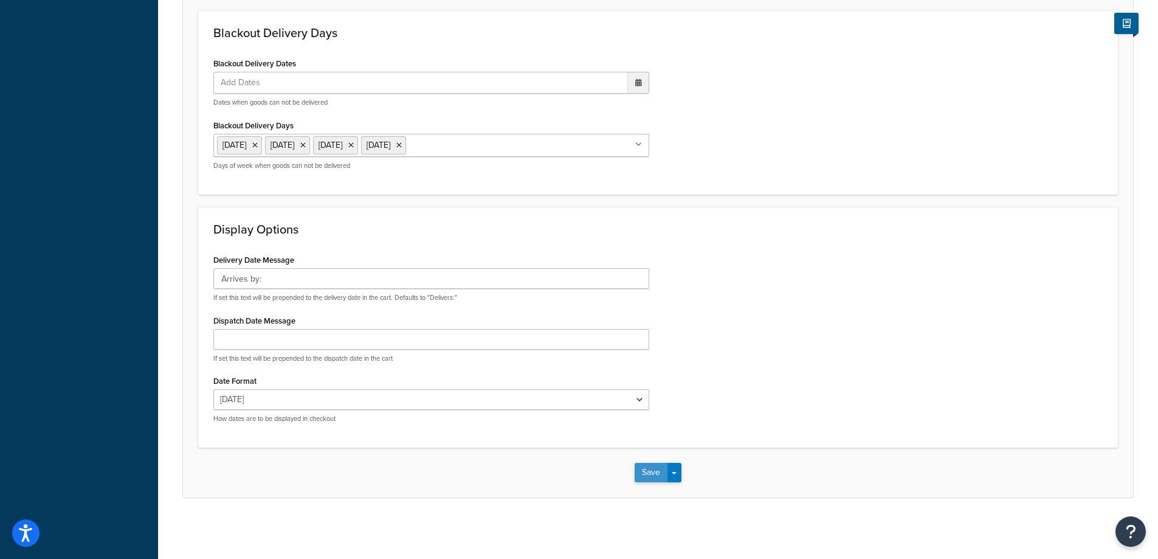
click at [661, 472] on button "Save" at bounding box center [651, 472] width 33 height 19
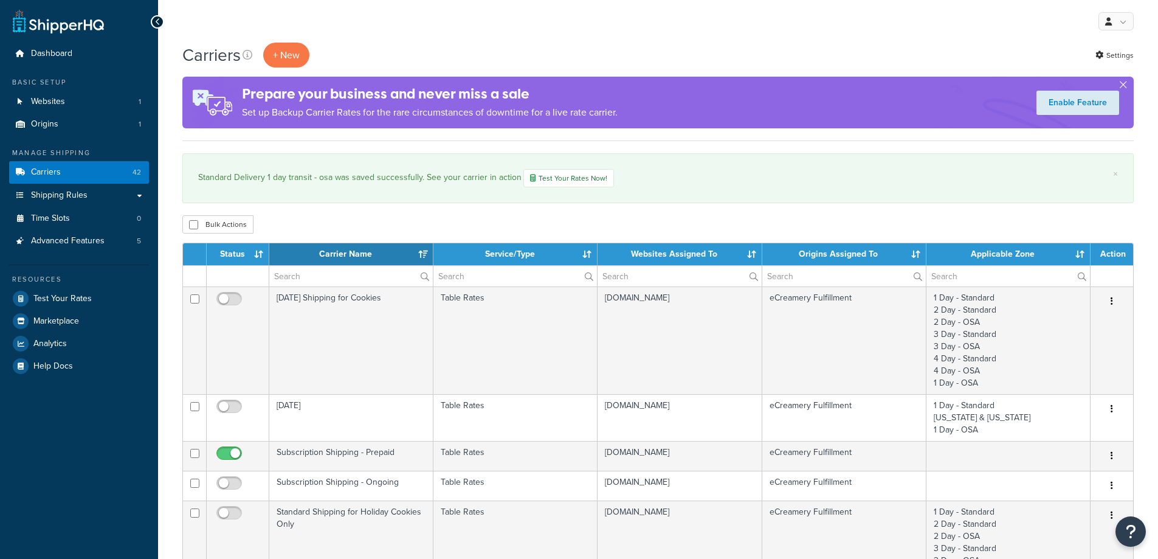
select select "15"
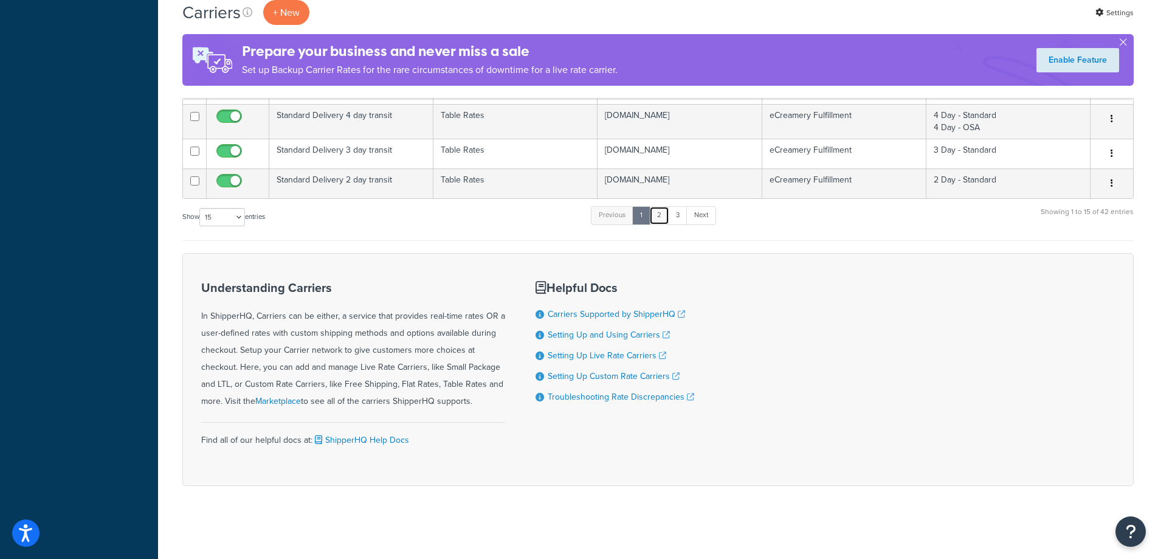
click at [657, 219] on link "2" at bounding box center [659, 215] width 20 height 18
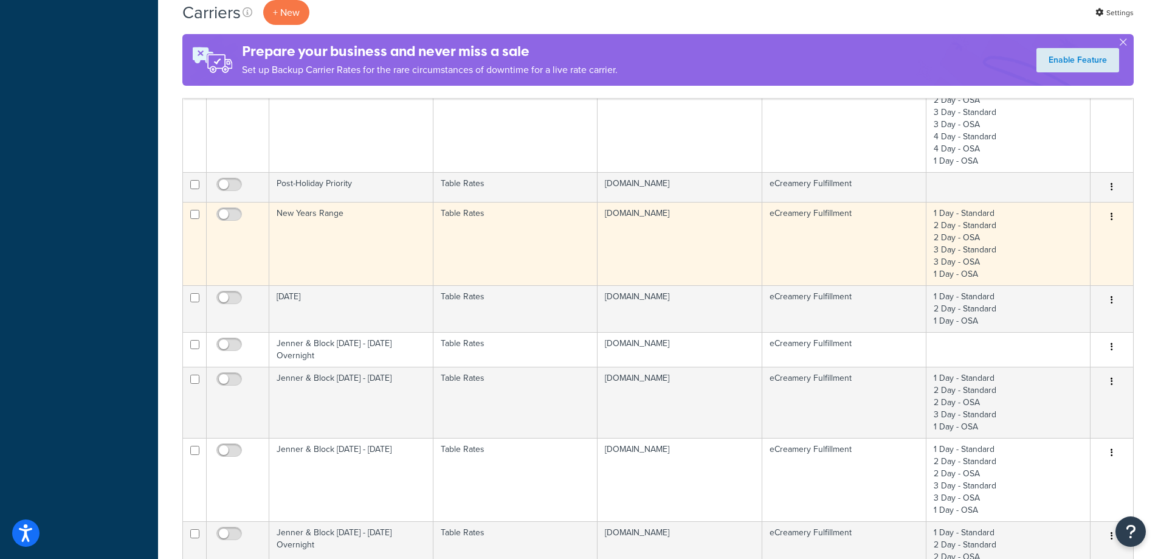
scroll to position [117, 0]
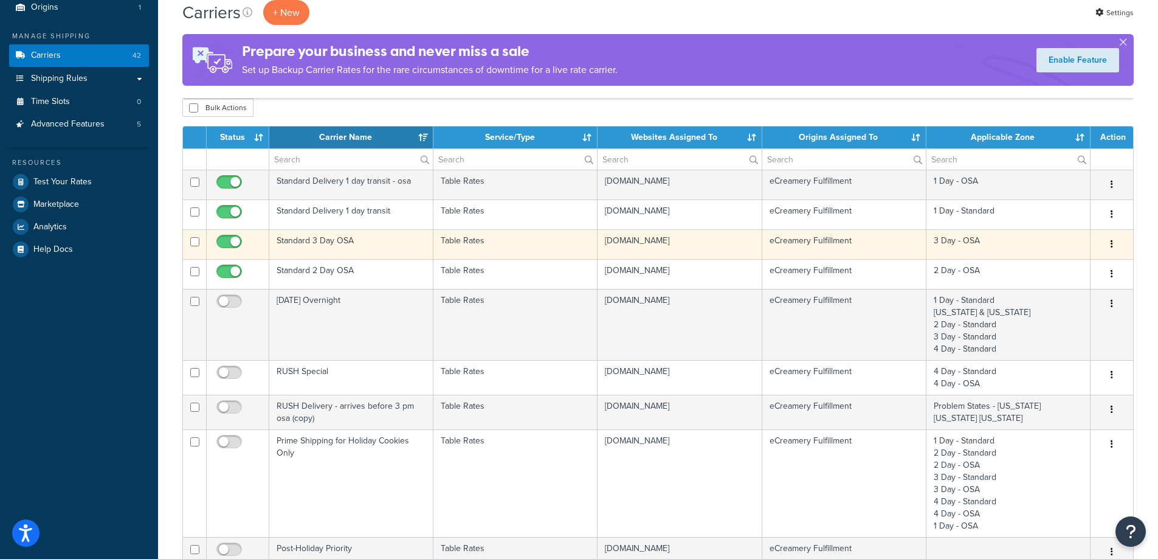
click at [356, 245] on td "Standard 3 Day OSA" at bounding box center [351, 244] width 164 height 30
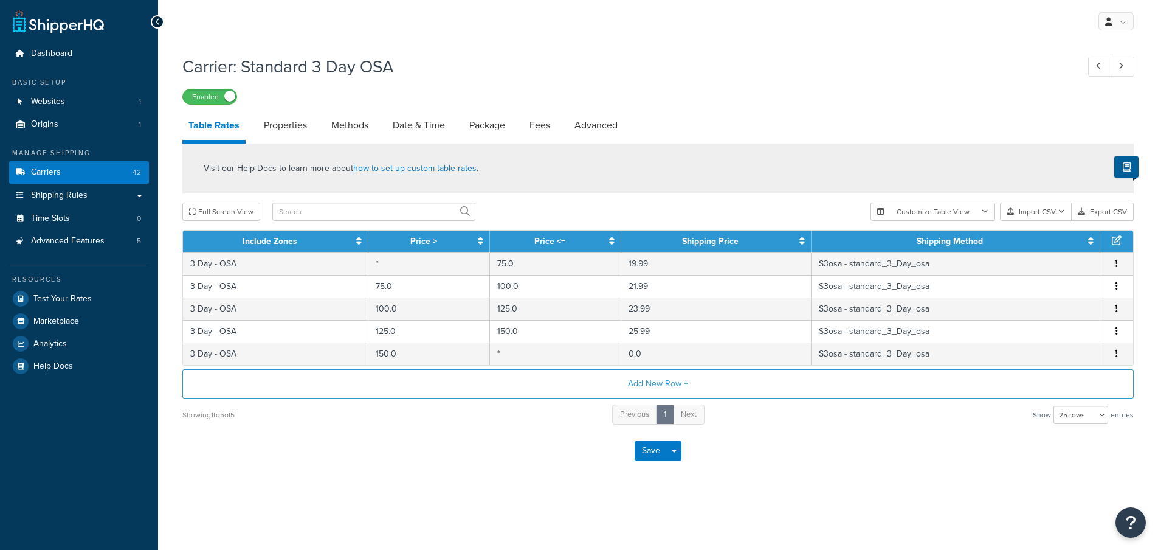
select select "25"
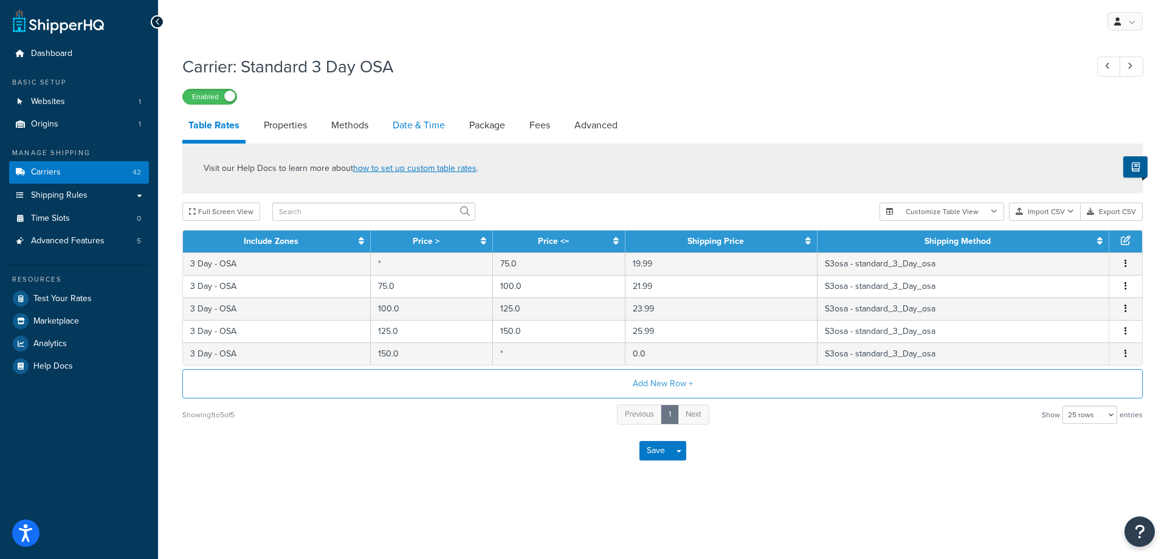
click at [421, 123] on link "Date & Time" at bounding box center [419, 125] width 64 height 29
select select "yMMMEd"
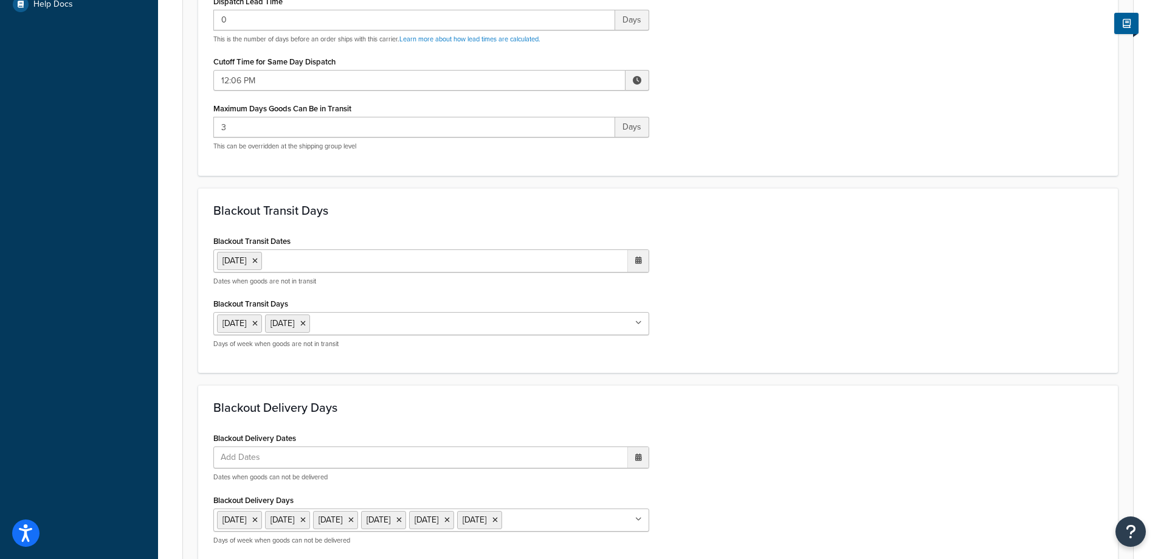
scroll to position [426, 0]
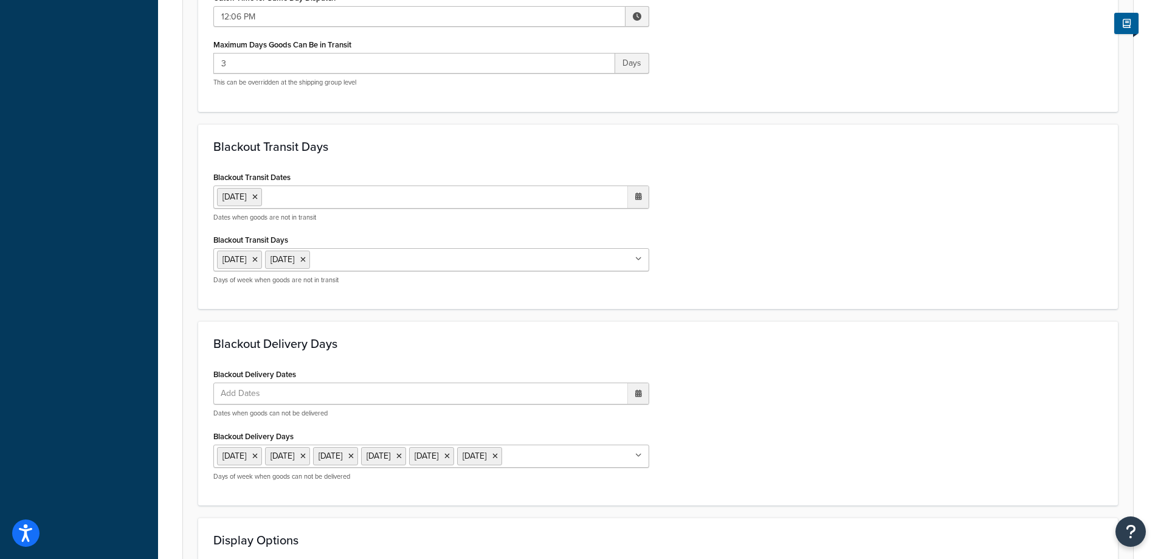
click at [350, 192] on ul "1 Sep 2025" at bounding box center [431, 196] width 436 height 23
click at [548, 276] on td "9" at bounding box center [552, 277] width 21 height 18
click at [721, 309] on div "Blackout Transit Days Blackout Transit Dates 1 Sep 2025 9 Sep 2025 ‹ September …" at bounding box center [658, 216] width 920 height 185
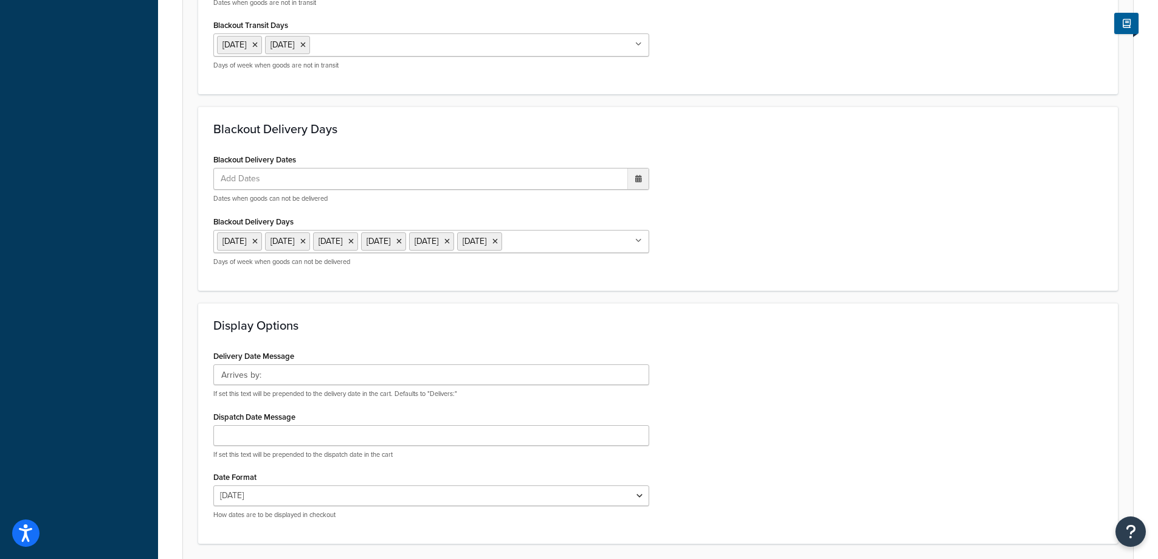
scroll to position [755, 0]
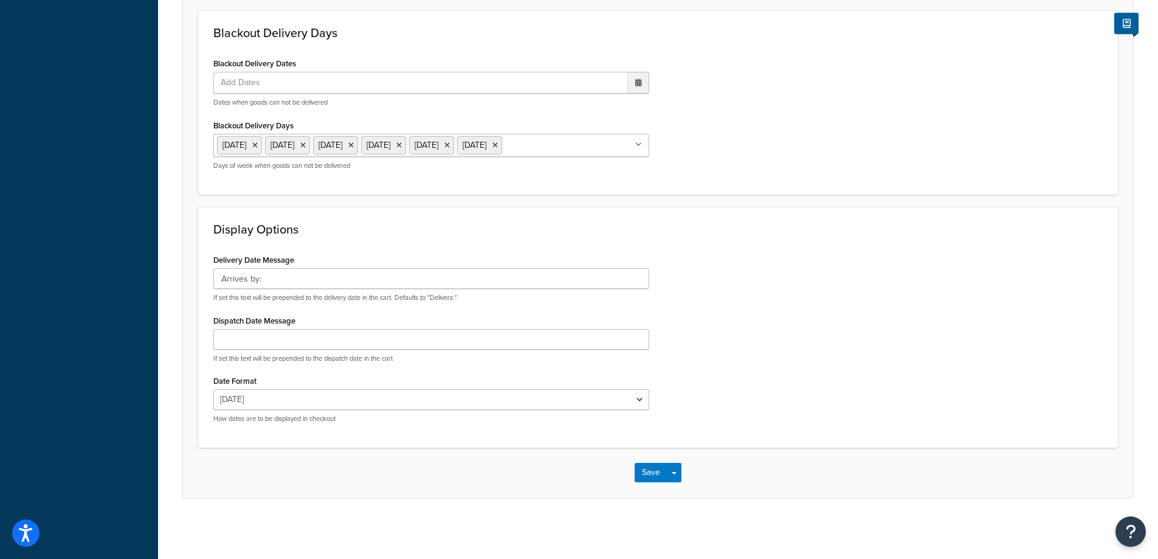
click at [645, 483] on div "Save Save Dropdown Save and Edit" at bounding box center [658, 472] width 950 height 50
click at [647, 476] on button "Save" at bounding box center [651, 472] width 33 height 19
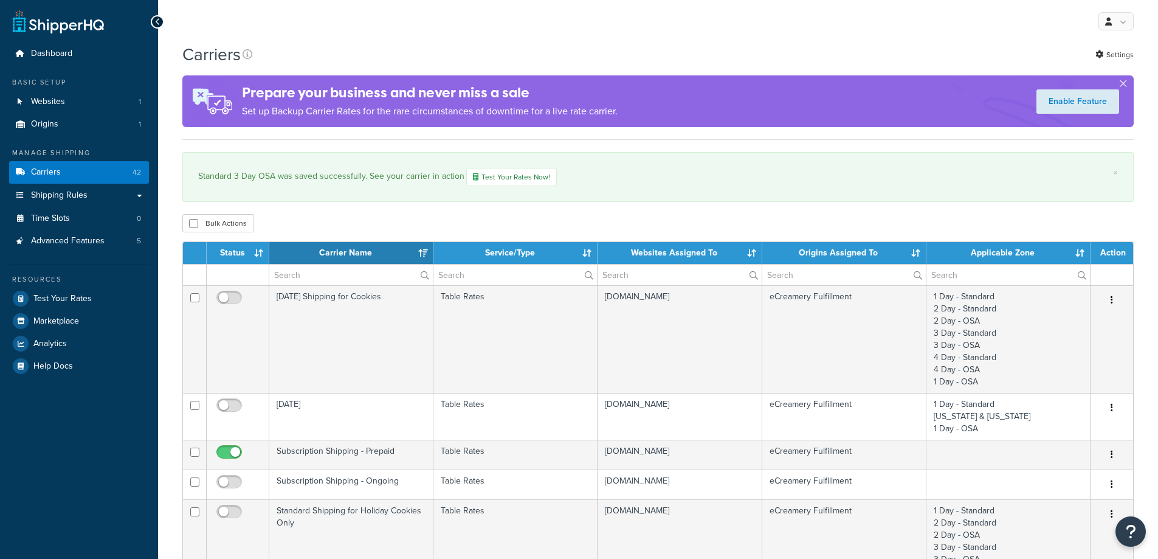
select select "15"
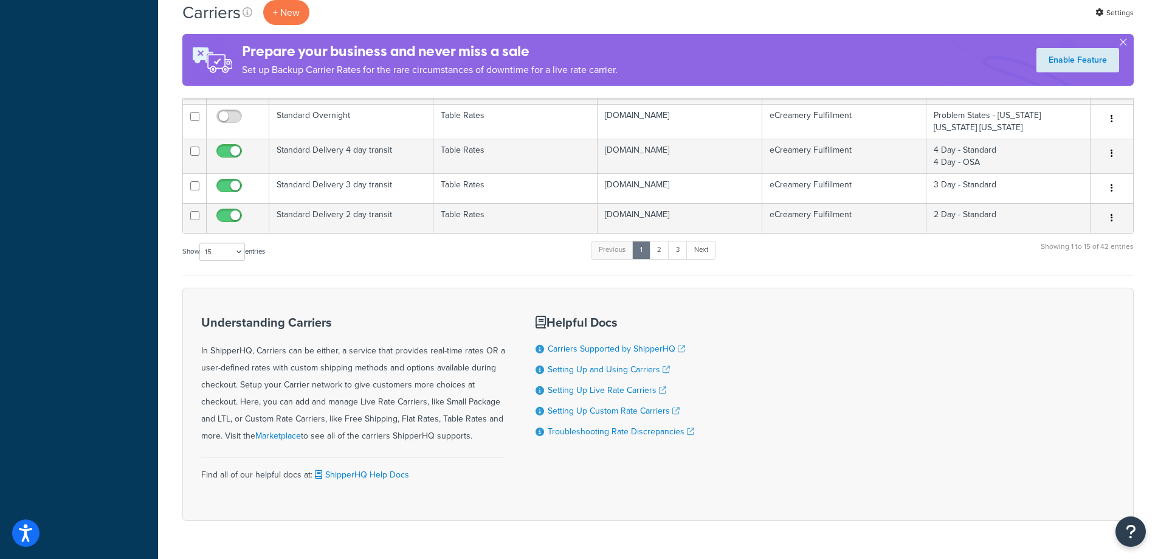
scroll to position [1026, 0]
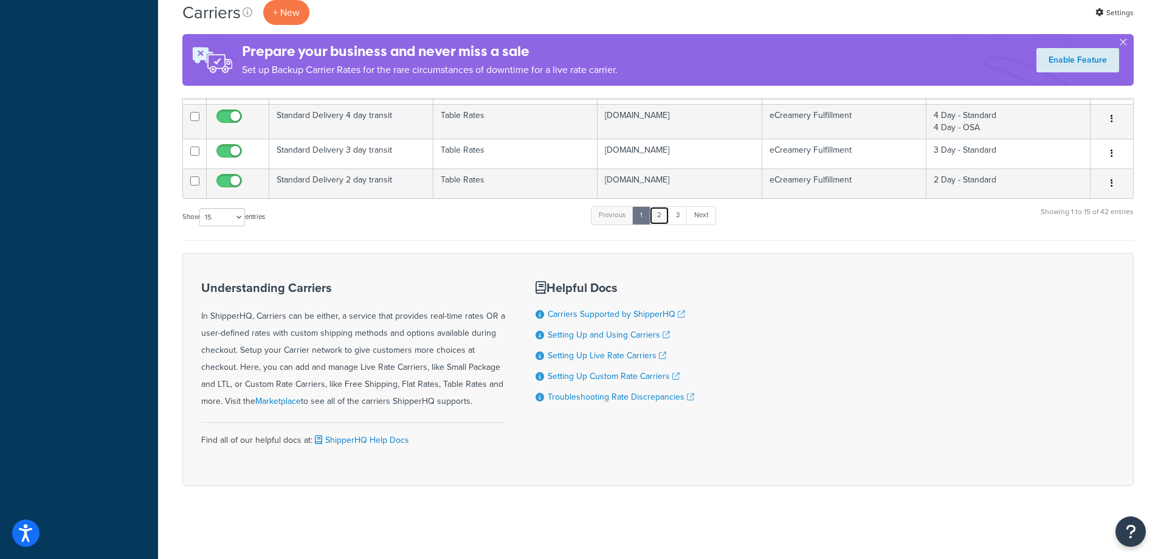
click at [666, 224] on link "2" at bounding box center [659, 215] width 20 height 18
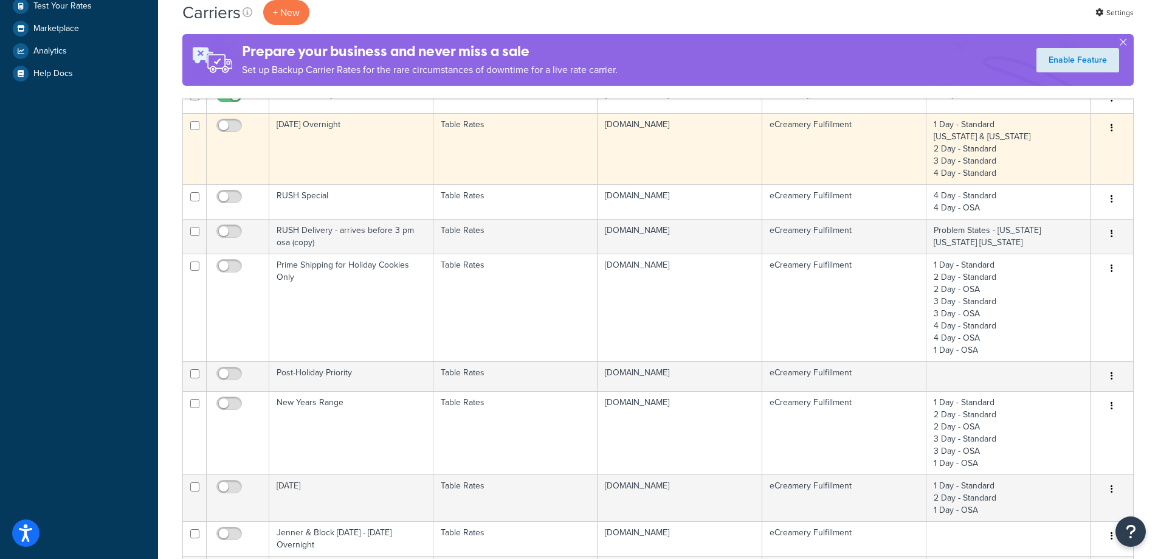
scroll to position [117, 0]
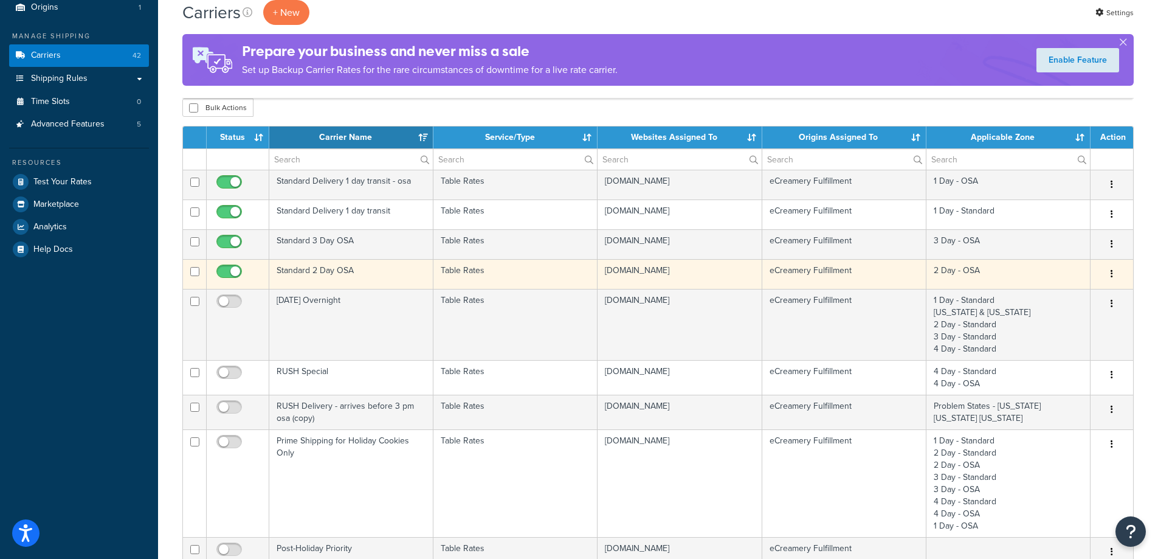
click at [396, 280] on td "Standard 2 Day OSA" at bounding box center [351, 274] width 164 height 30
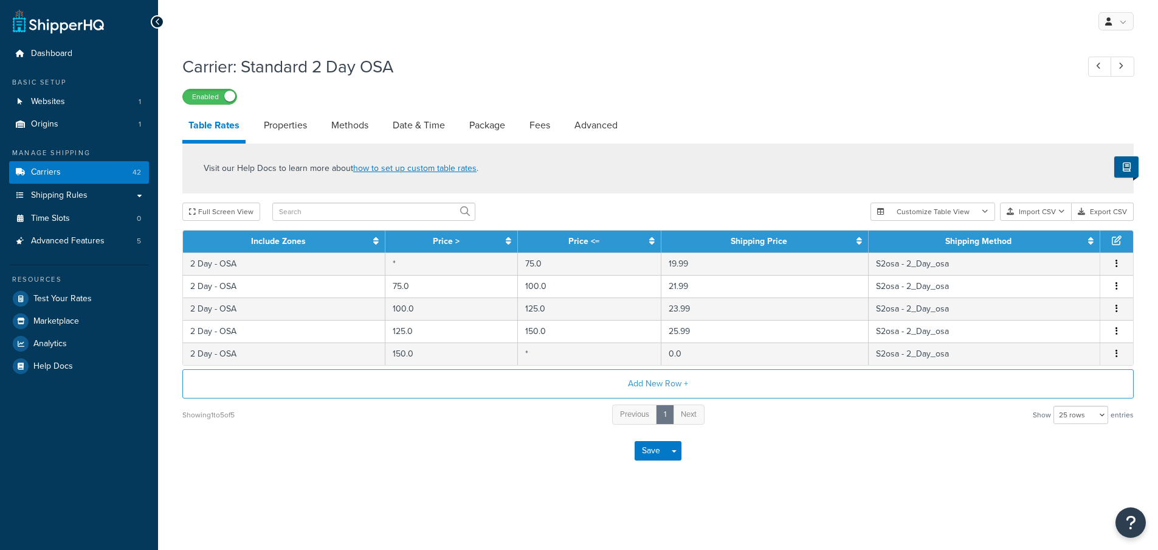
select select "25"
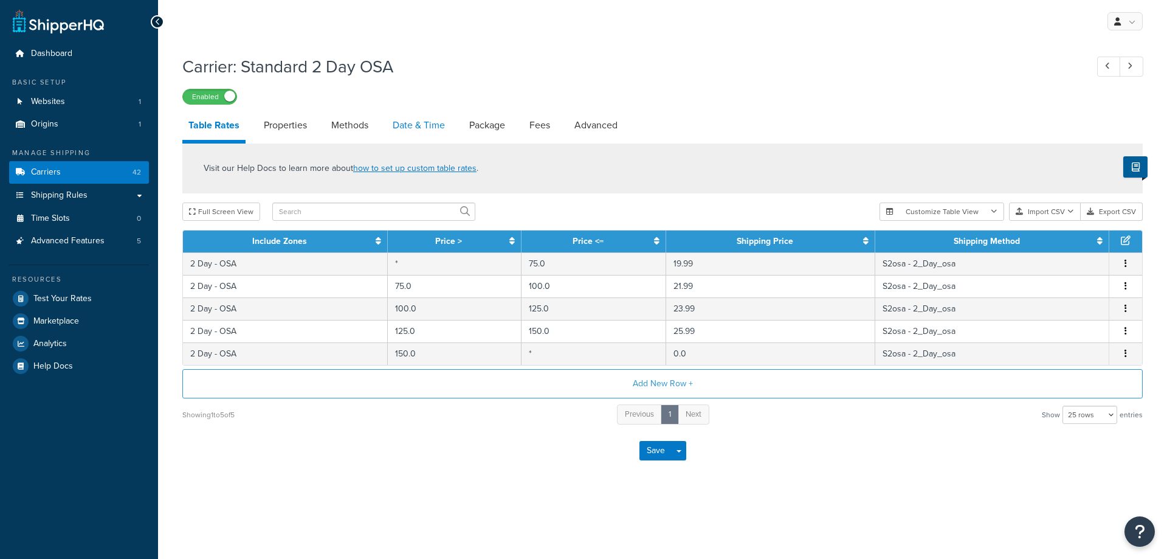
click at [416, 133] on link "Date & Time" at bounding box center [419, 125] width 64 height 29
select select "yMMMEd"
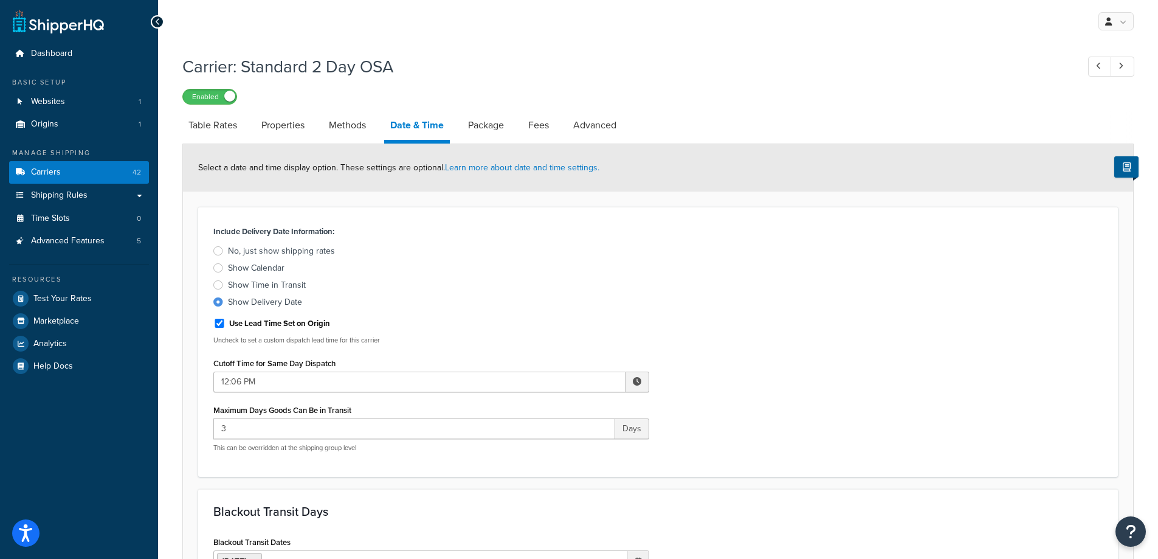
scroll to position [182, 0]
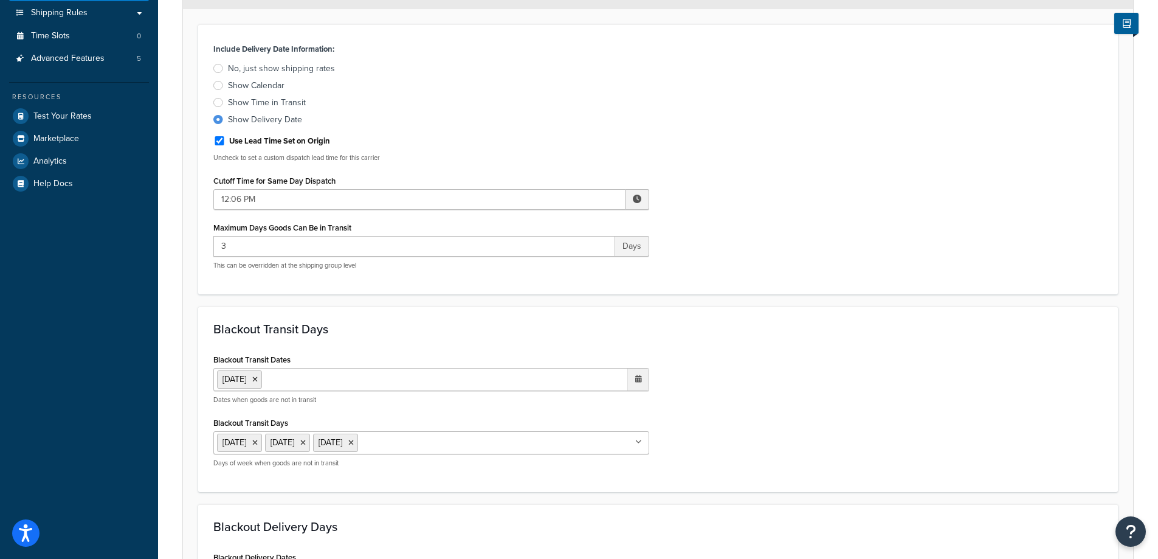
click at [317, 375] on ul "1 Sep 2025" at bounding box center [431, 379] width 436 height 23
click at [555, 459] on td "9" at bounding box center [552, 459] width 21 height 18
click at [748, 430] on div "Blackout Transit Dates 1 Sep 2025 9 Sep 2025 ‹ September 2025 › Su Mo Tu We Th …" at bounding box center [658, 414] width 908 height 126
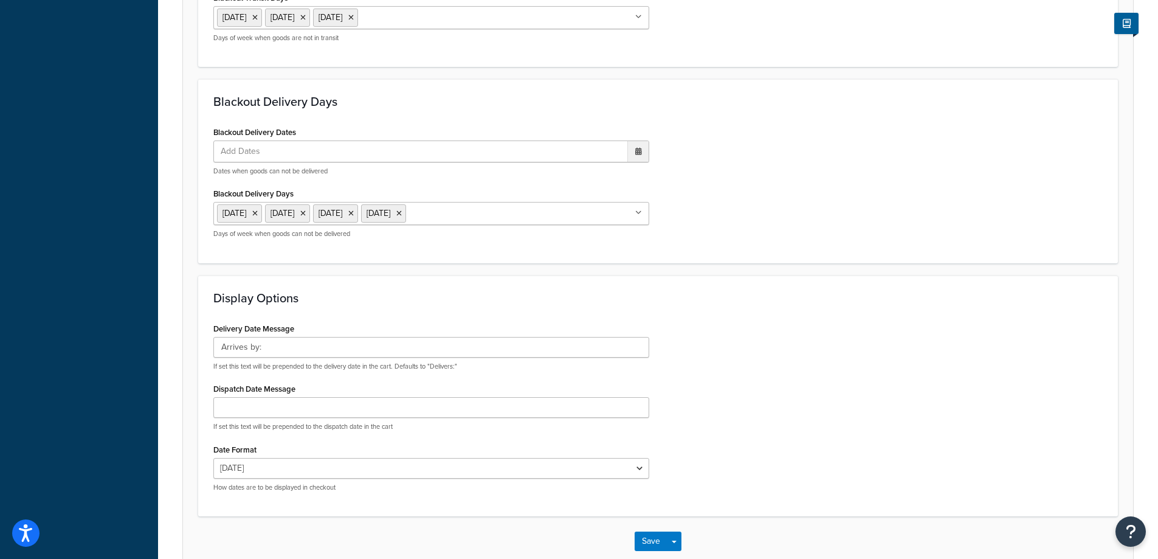
scroll to position [608, 0]
click at [650, 537] on button "Save" at bounding box center [651, 540] width 33 height 19
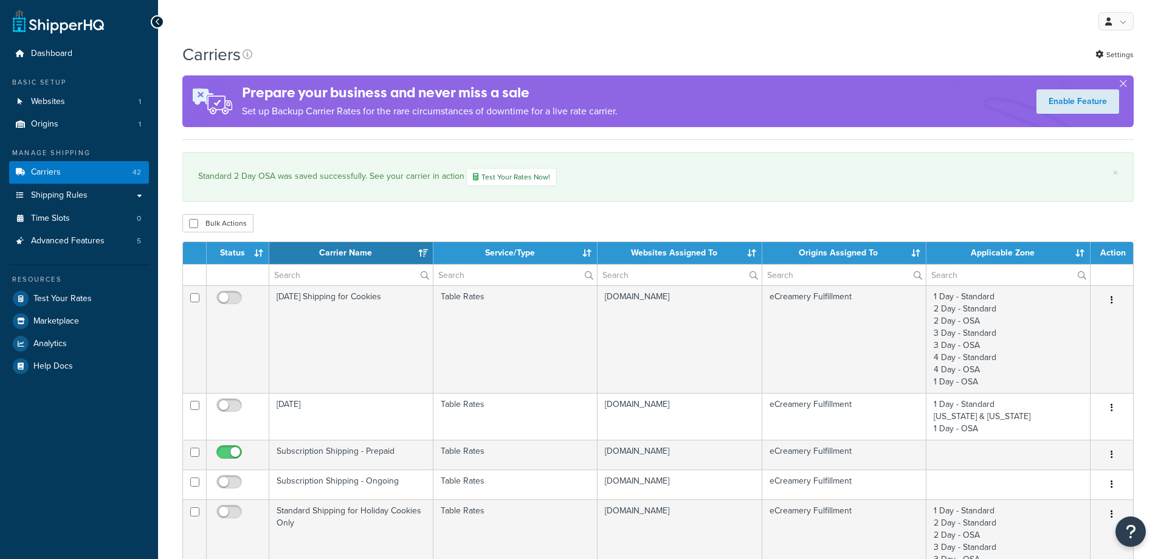
select select "15"
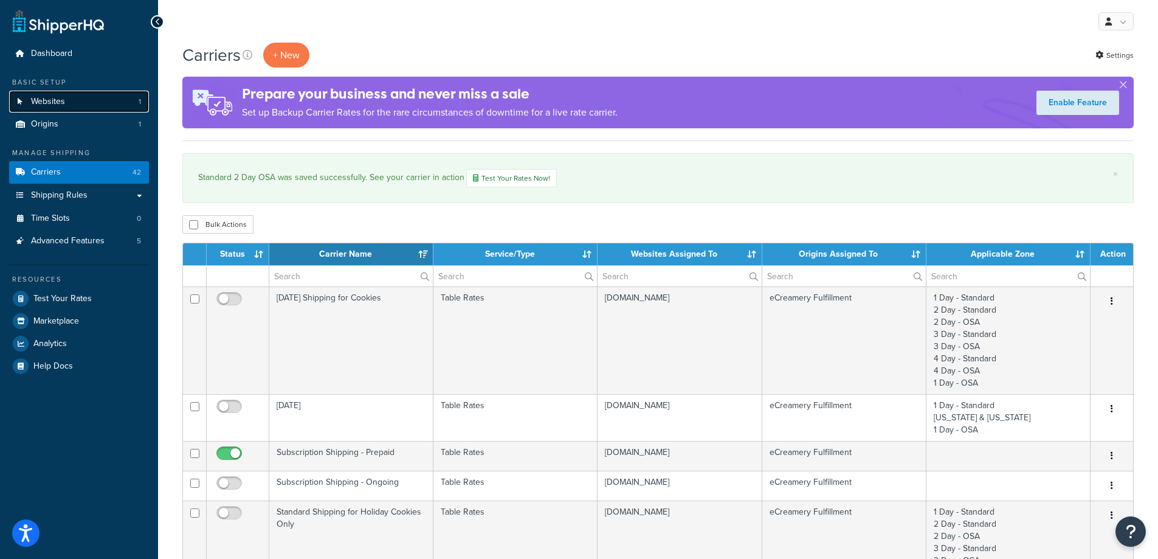
click at [58, 103] on span "Websites" at bounding box center [48, 102] width 34 height 10
